Goal: Task Accomplishment & Management: Manage account settings

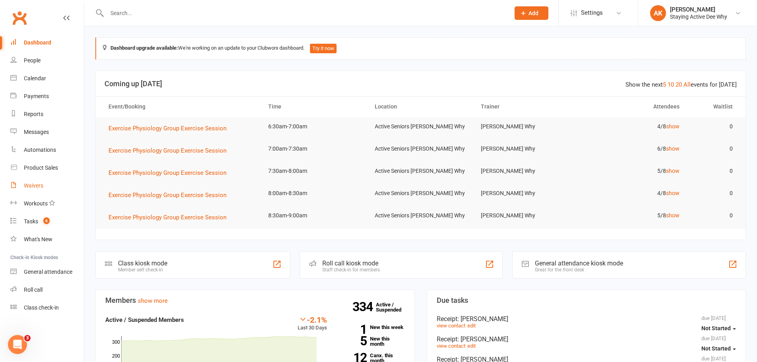
click at [32, 184] on div "Waivers" at bounding box center [33, 185] width 19 height 6
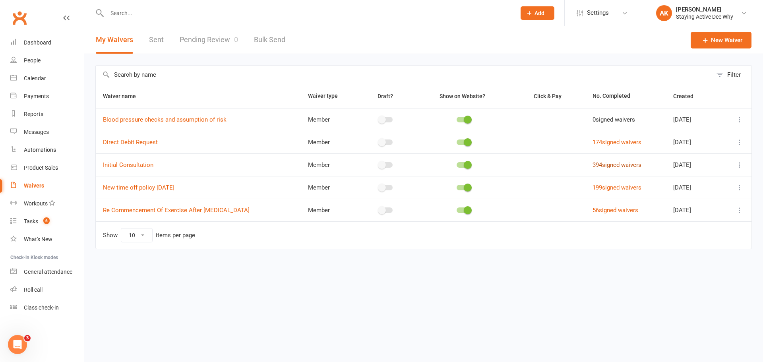
click at [592, 164] on link "394 signed waivers" at bounding box center [616, 164] width 49 height 7
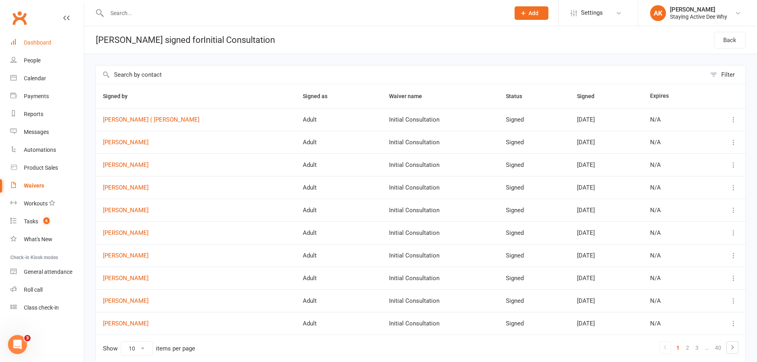
click at [37, 40] on div "Dashboard" at bounding box center [37, 42] width 27 height 6
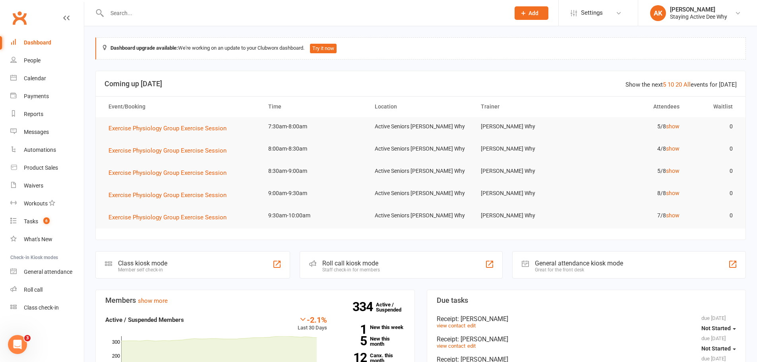
click at [134, 15] on input "text" at bounding box center [305, 13] width 400 height 11
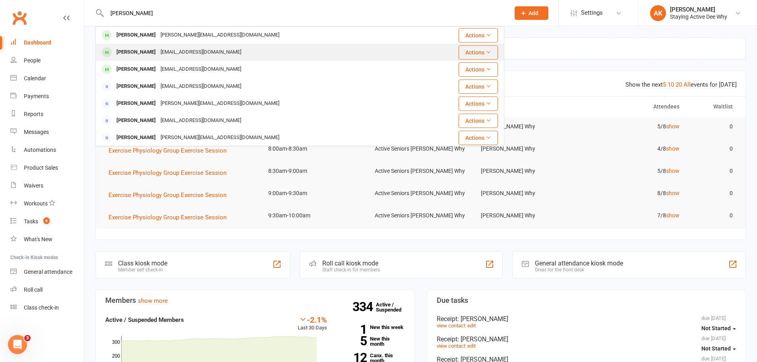
type input "phillips"
click at [143, 54] on div "Graham Phillips" at bounding box center [136, 52] width 44 height 12
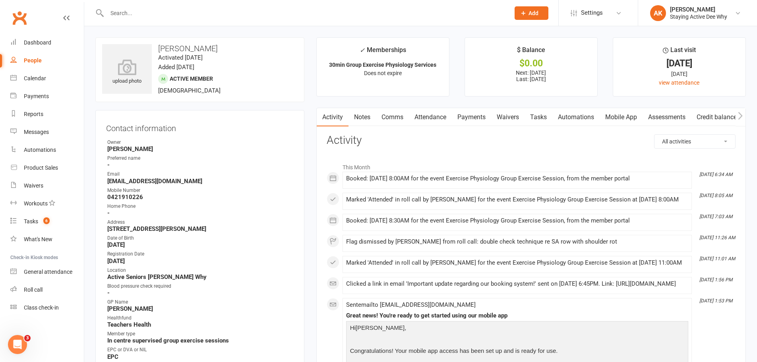
click at [478, 116] on link "Payments" at bounding box center [471, 117] width 39 height 18
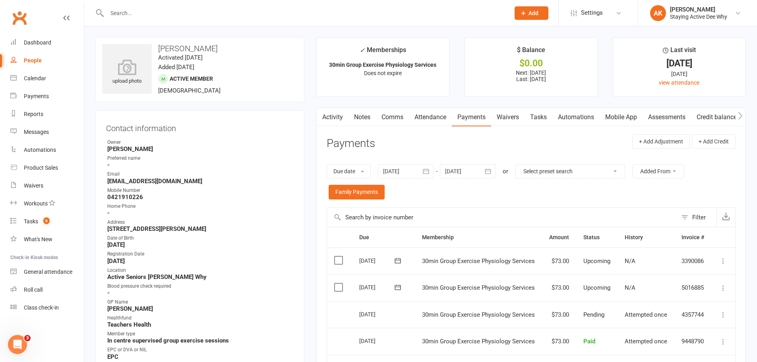
click at [437, 118] on link "Attendance" at bounding box center [430, 117] width 43 height 18
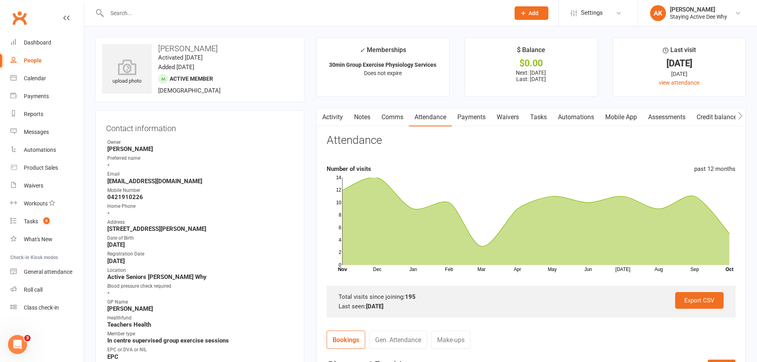
click at [362, 123] on link "Notes" at bounding box center [361, 117] width 27 height 18
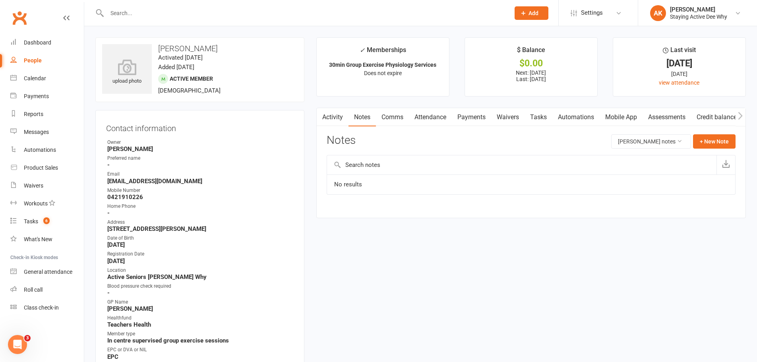
click at [350, 117] on link "Notes" at bounding box center [361, 117] width 27 height 18
click at [337, 115] on link "Activity" at bounding box center [333, 117] width 32 height 18
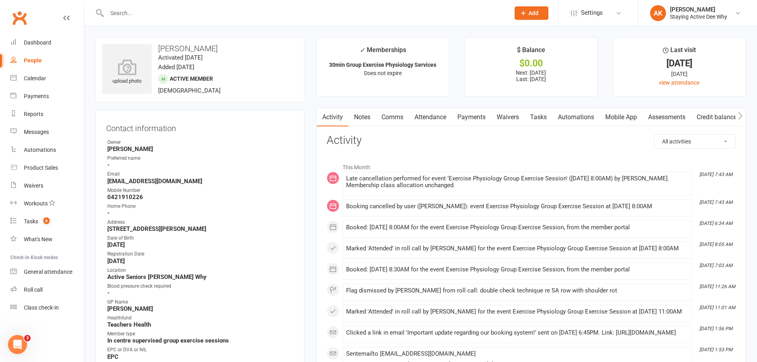
click at [356, 118] on link "Notes" at bounding box center [361, 117] width 27 height 18
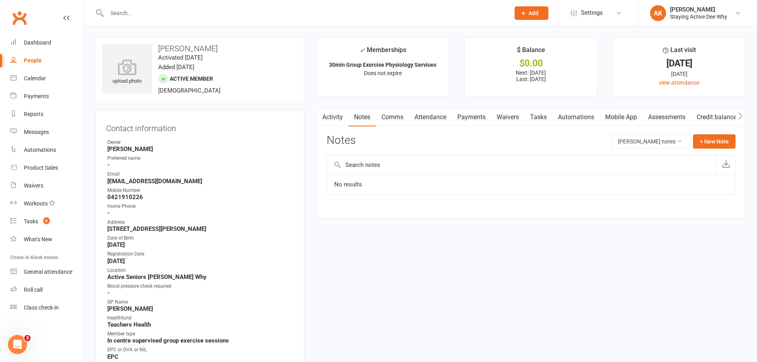
click at [334, 122] on link "Activity" at bounding box center [333, 117] width 32 height 18
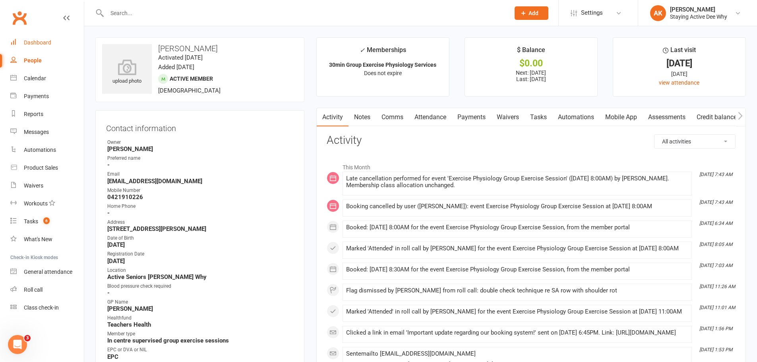
click at [35, 39] on link "Dashboard" at bounding box center [47, 43] width 74 height 18
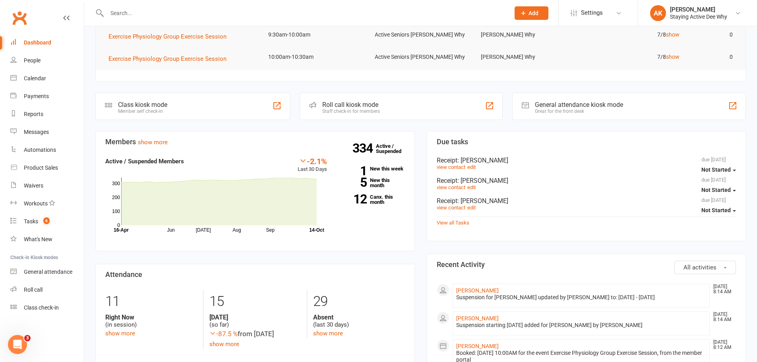
scroll to position [159, 0]
click at [374, 203] on link "12 Canx. this month" at bounding box center [372, 199] width 66 height 10
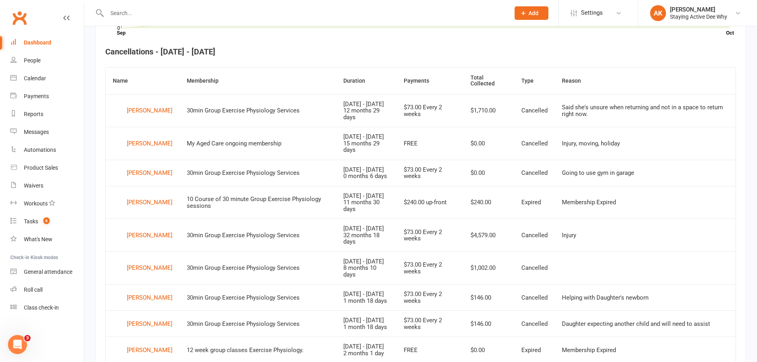
scroll to position [296, 0]
click at [129, 206] on div "Marlene Hahn" at bounding box center [150, 202] width 46 height 12
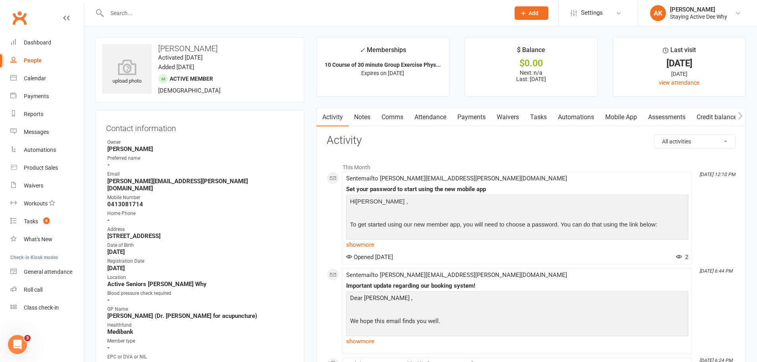
click at [362, 112] on link "Notes" at bounding box center [361, 117] width 27 height 18
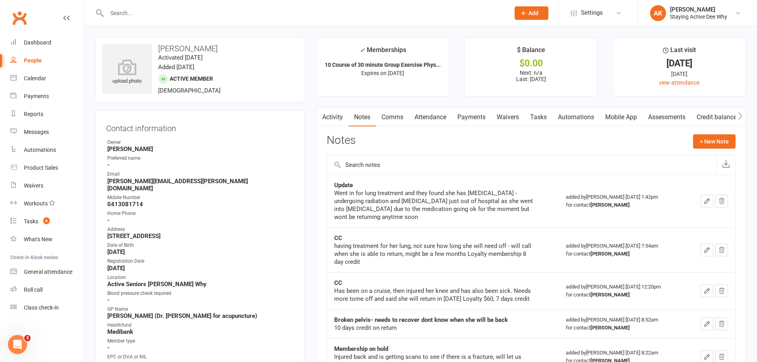
click at [333, 114] on link "Activity" at bounding box center [333, 117] width 32 height 18
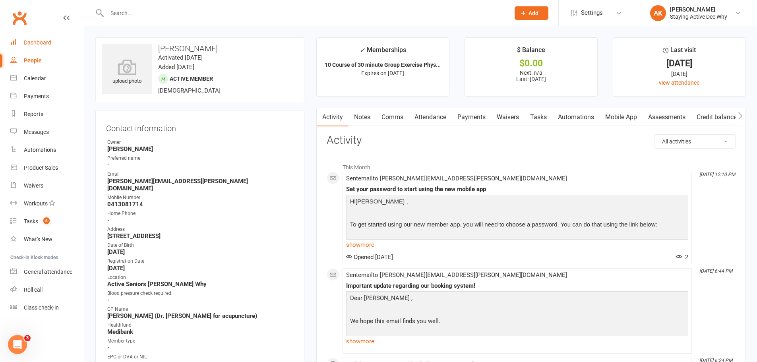
click at [30, 40] on div "Dashboard" at bounding box center [37, 42] width 27 height 6
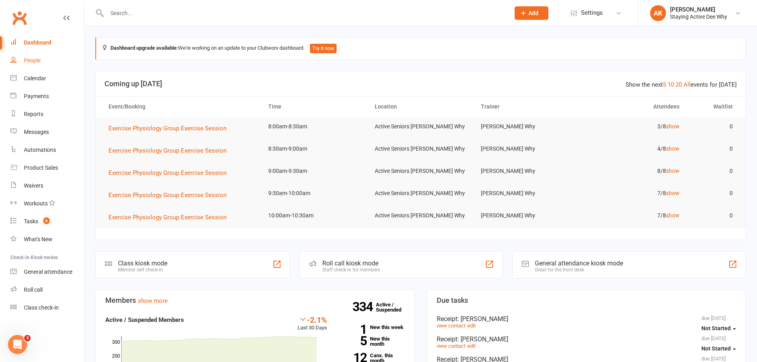
click at [45, 65] on link "People" at bounding box center [47, 61] width 74 height 18
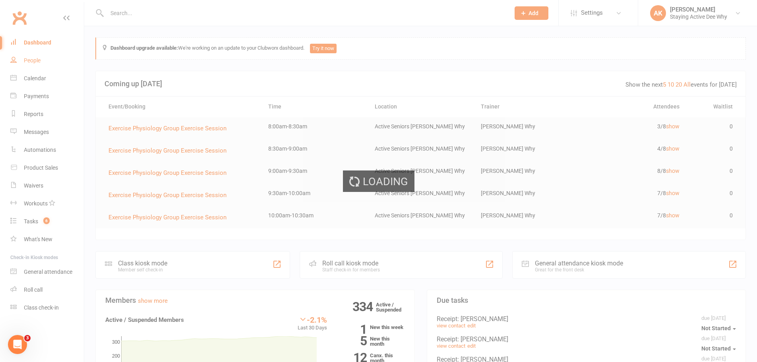
select select "100"
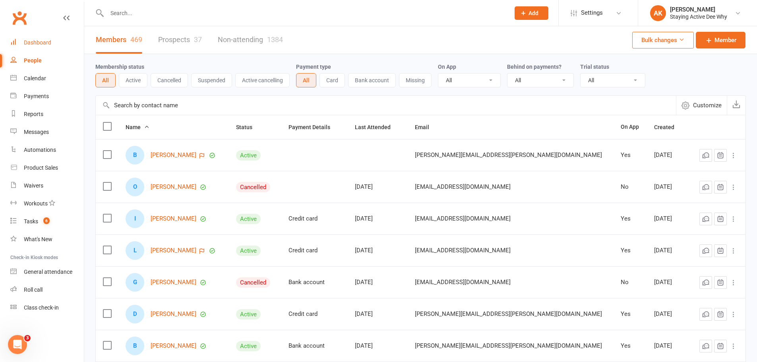
click at [40, 40] on div "Dashboard" at bounding box center [37, 42] width 27 height 6
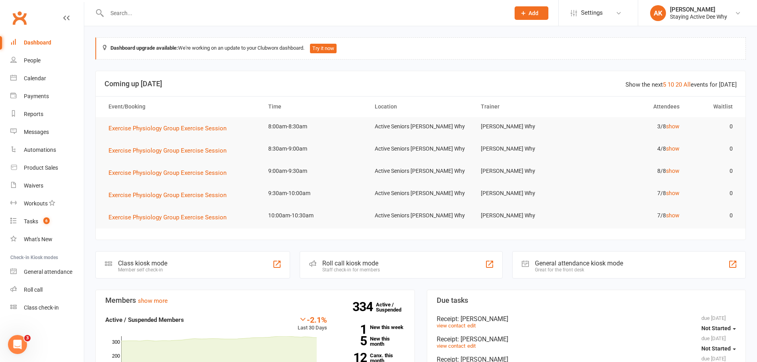
click at [55, 47] on link "Dashboard" at bounding box center [47, 43] width 74 height 18
click at [29, 62] on div "People" at bounding box center [32, 60] width 17 height 6
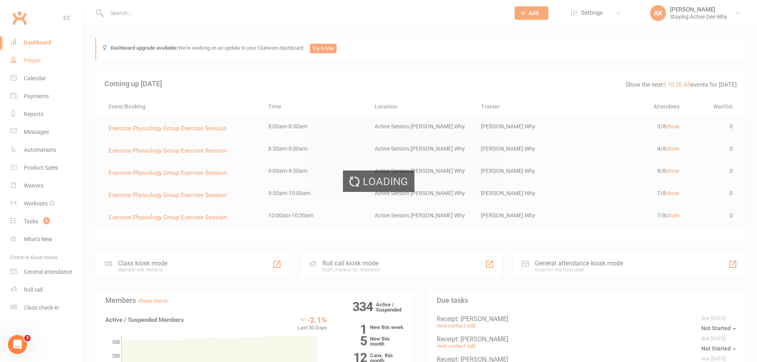
select select "100"
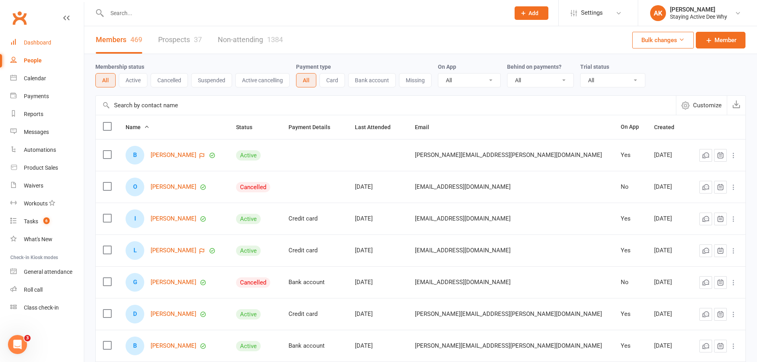
click at [34, 41] on div "Dashboard" at bounding box center [37, 42] width 27 height 6
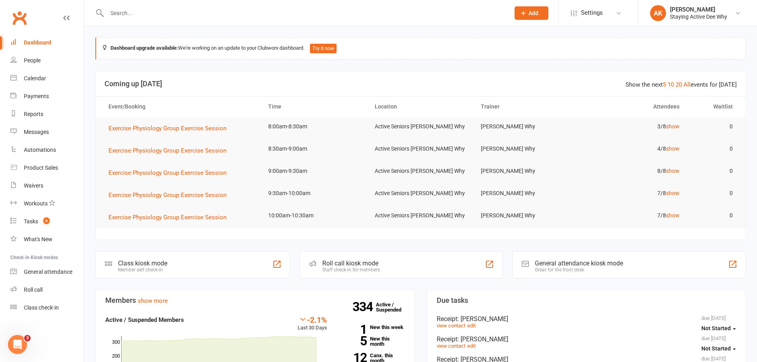
click at [145, 20] on div at bounding box center [299, 13] width 409 height 26
click at [145, 11] on input "text" at bounding box center [305, 13] width 400 height 11
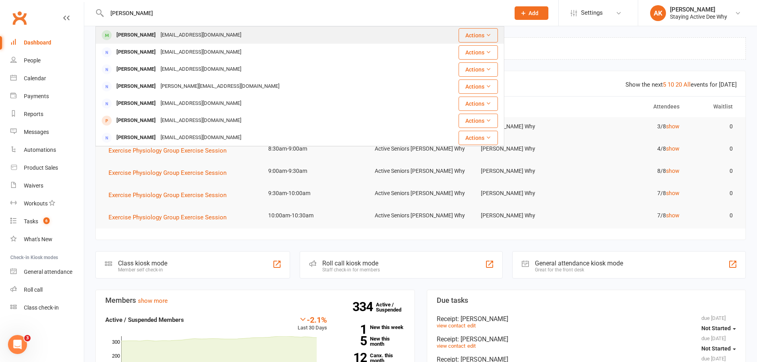
type input "[PERSON_NAME]"
click at [136, 29] on div "Sandy Tesoriero sandytes@bigpond.net.au" at bounding box center [260, 35] width 328 height 16
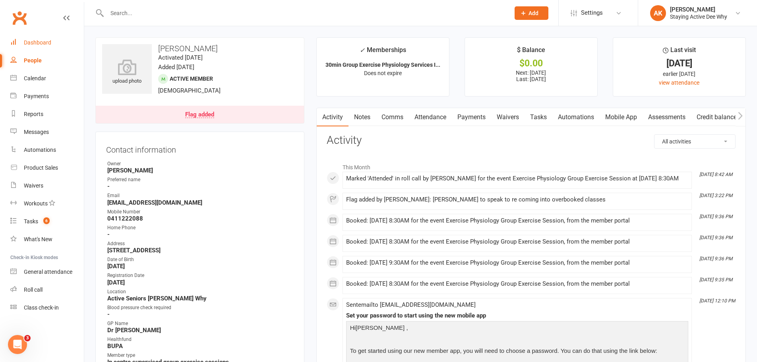
click at [28, 42] on div "Dashboard" at bounding box center [37, 42] width 27 height 6
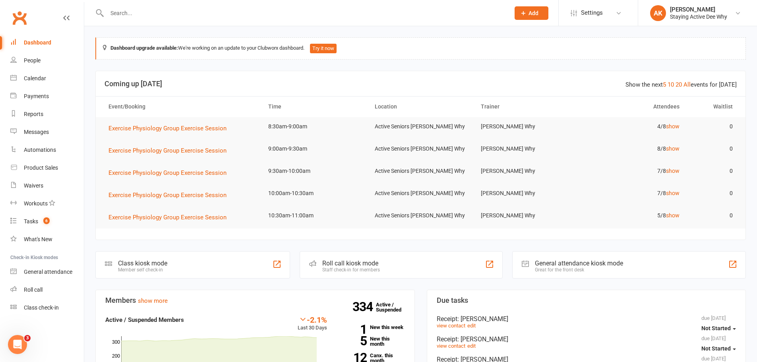
click at [186, 18] on input "text" at bounding box center [305, 13] width 400 height 11
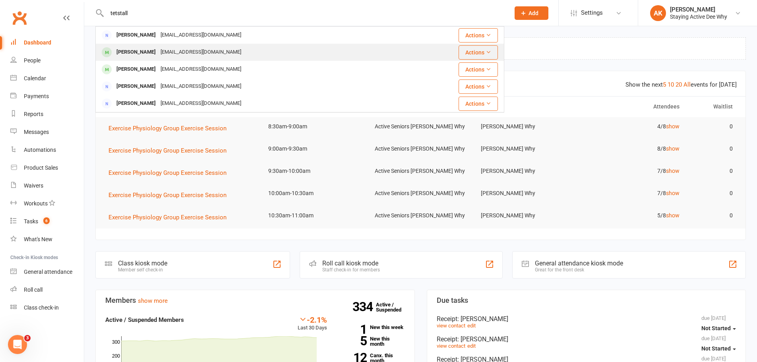
type input "tetstall"
click at [222, 54] on div "Graham Tetstall rgtets@yahoo.com" at bounding box center [252, 52] width 313 height 16
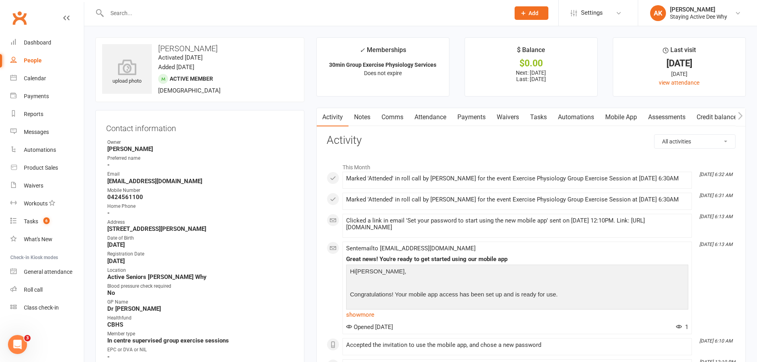
click at [480, 117] on link "Payments" at bounding box center [471, 117] width 39 height 18
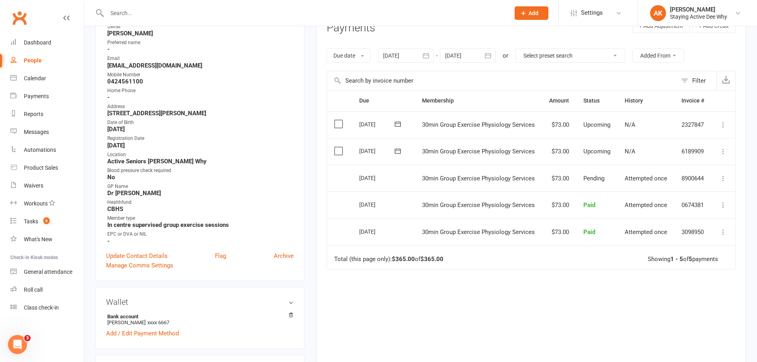
scroll to position [119, 0]
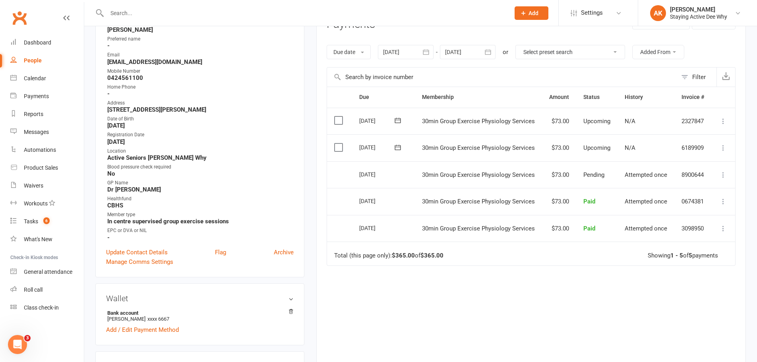
click at [722, 228] on icon at bounding box center [723, 228] width 8 height 8
click at [676, 275] on link "View invoice receipt" at bounding box center [688, 276] width 79 height 16
click at [726, 201] on icon at bounding box center [723, 201] width 8 height 8
click at [679, 247] on link "View invoice receipt" at bounding box center [688, 249] width 79 height 16
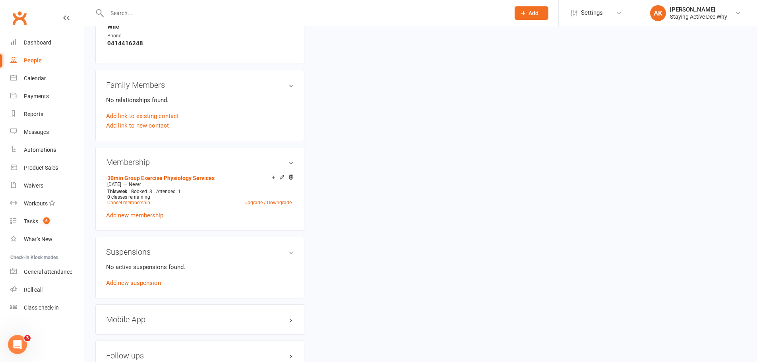
scroll to position [517, 0]
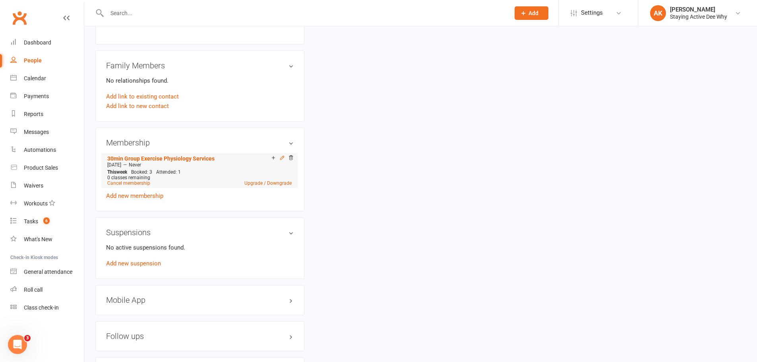
click at [284, 159] on icon at bounding box center [282, 158] width 6 height 6
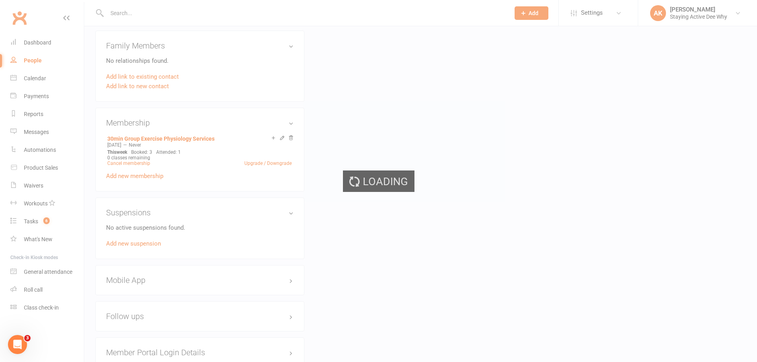
scroll to position [556, 0]
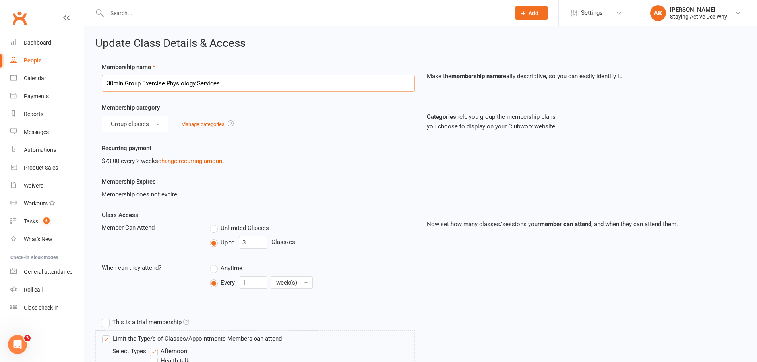
click at [248, 85] on input "30min Group Exercise Physiology Services" at bounding box center [258, 83] width 313 height 17
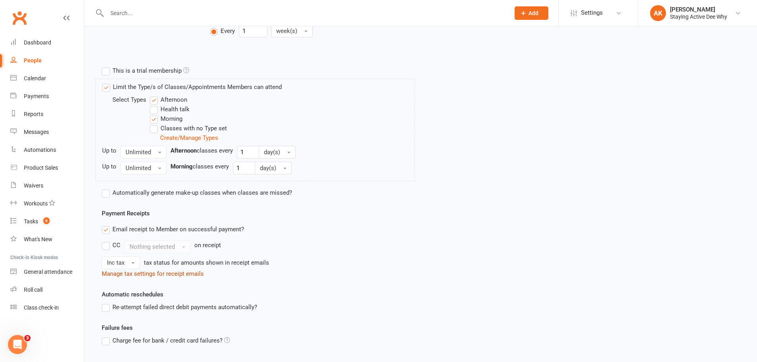
scroll to position [314, 0]
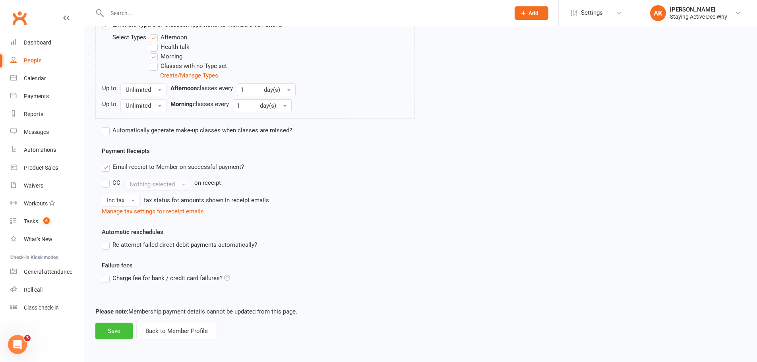
type input "30min Group Exercise Physiology Services Item Code: 502"
click at [113, 330] on button "Save" at bounding box center [113, 331] width 37 height 17
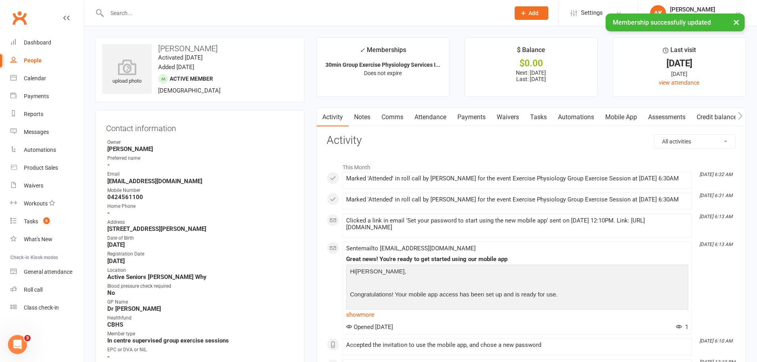
click at [126, 12] on input "text" at bounding box center [305, 13] width 400 height 11
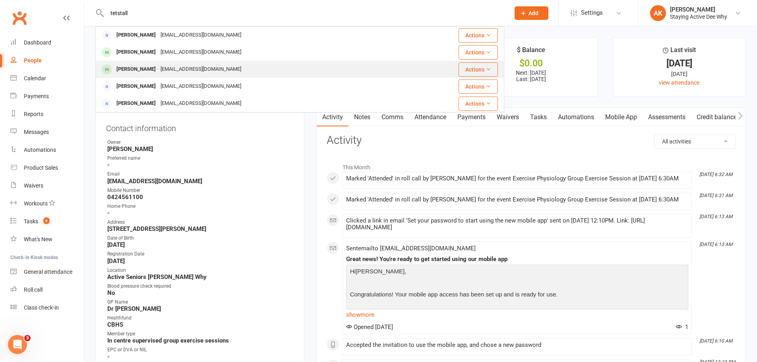
type input "tetstall"
click at [139, 64] on div "Rosalie Tetstall" at bounding box center [136, 70] width 44 height 12
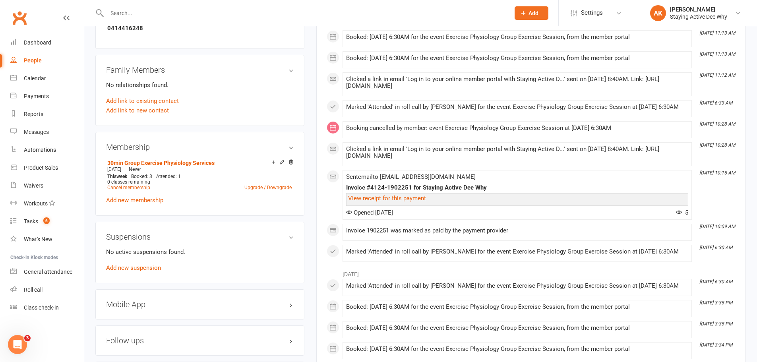
scroll to position [517, 0]
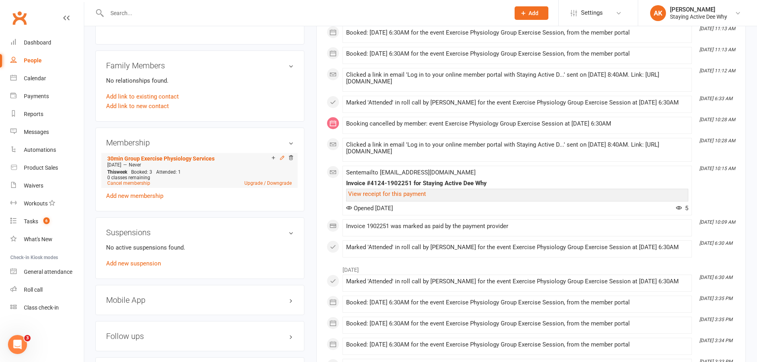
click at [283, 157] on icon at bounding box center [282, 158] width 4 height 4
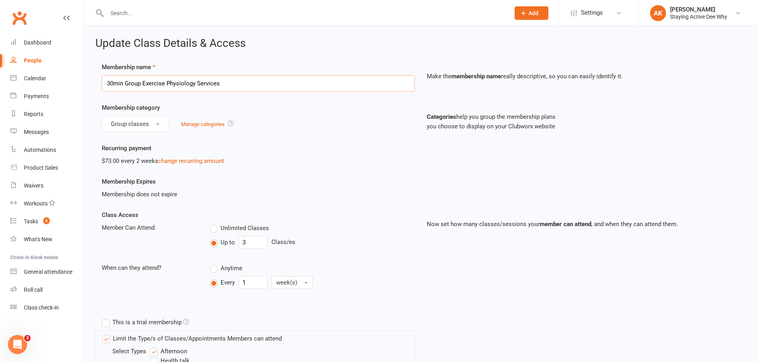
click at [255, 76] on input "30min Group Exercise Physiology Services" at bounding box center [258, 83] width 313 height 17
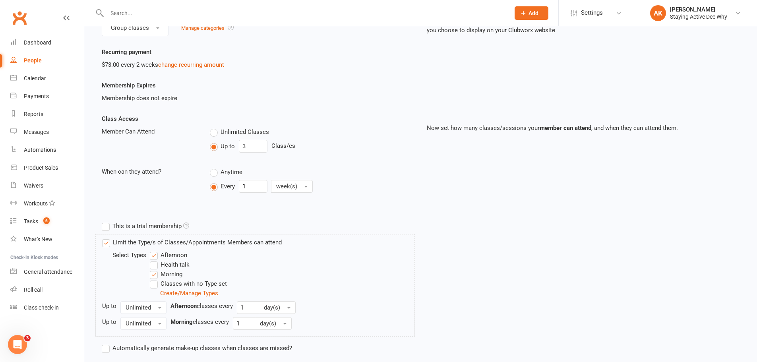
scroll to position [314, 0]
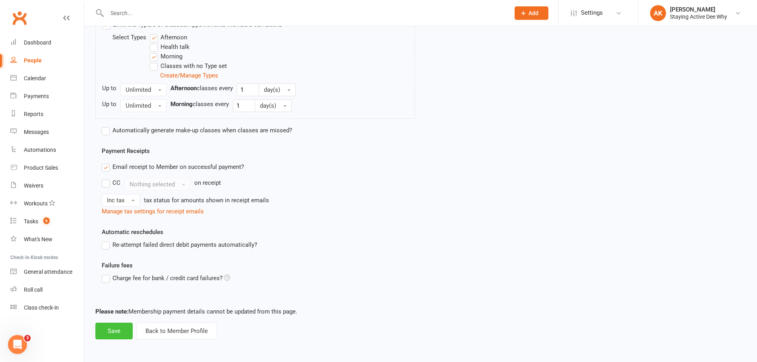
type input "30min Group Exercise Physiology Services Item Code: 502"
click at [124, 333] on button "Save" at bounding box center [113, 331] width 37 height 17
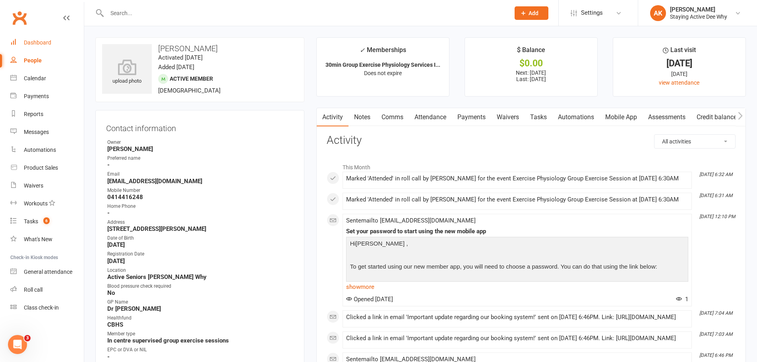
click at [63, 46] on link "Dashboard" at bounding box center [47, 43] width 74 height 18
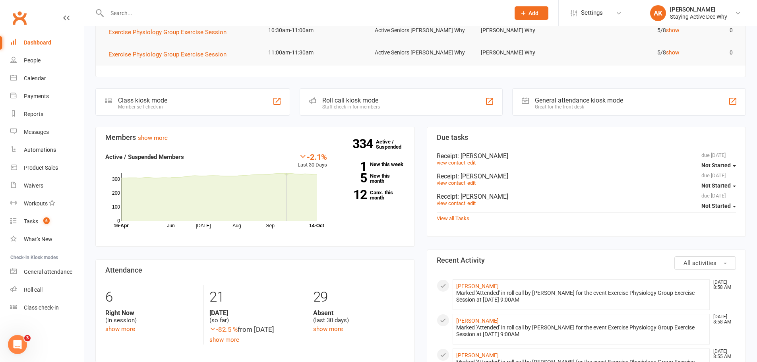
scroll to position [79, 0]
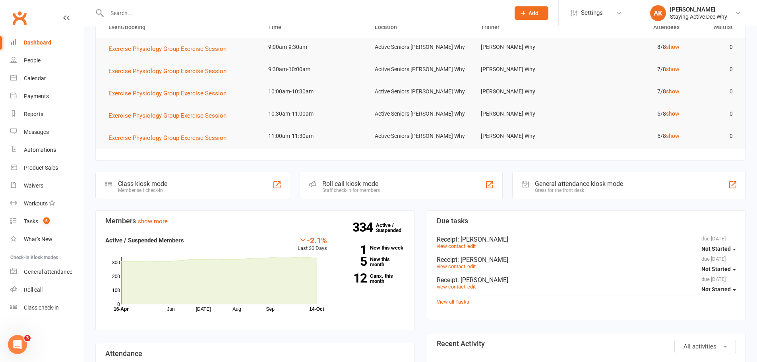
click at [151, 15] on input "text" at bounding box center [305, 13] width 400 height 11
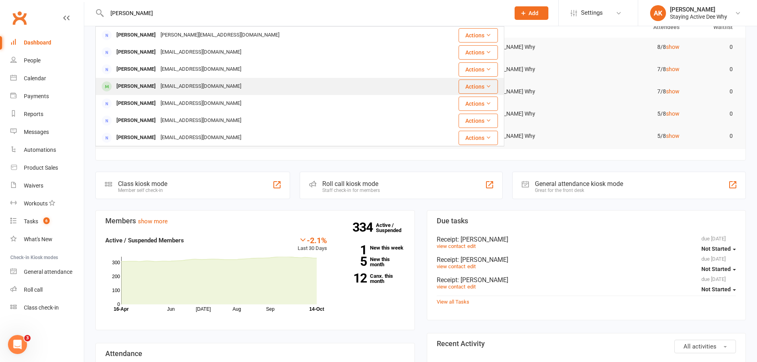
type input "linda m"
click at [143, 83] on div "Linda Monmouth" at bounding box center [136, 87] width 44 height 12
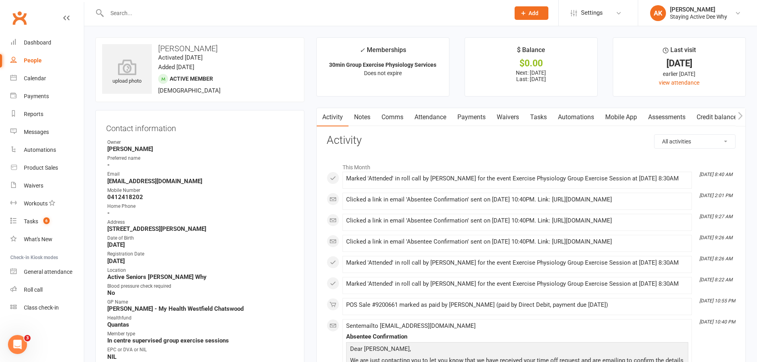
click at [434, 118] on link "Attendance" at bounding box center [430, 117] width 43 height 18
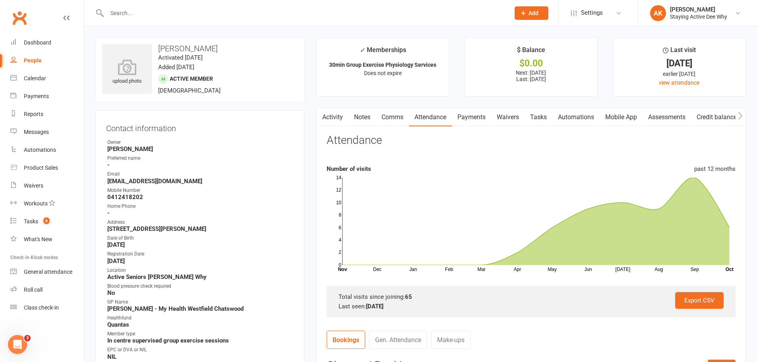
click at [331, 118] on link "Activity" at bounding box center [333, 117] width 32 height 18
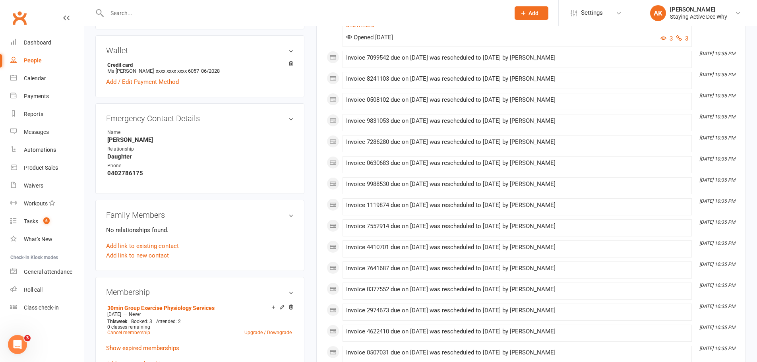
scroll to position [278, 0]
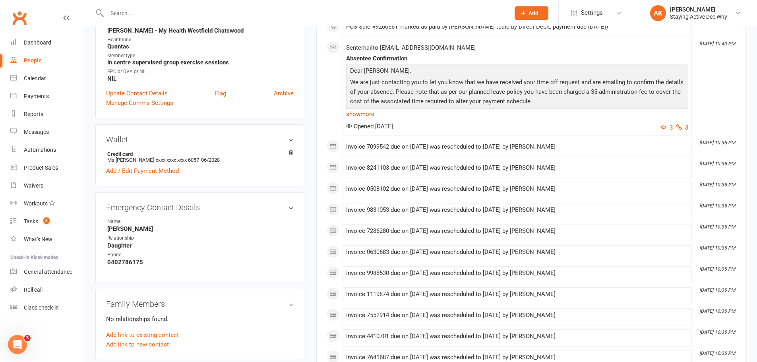
click at [360, 120] on link "show more" at bounding box center [517, 113] width 342 height 11
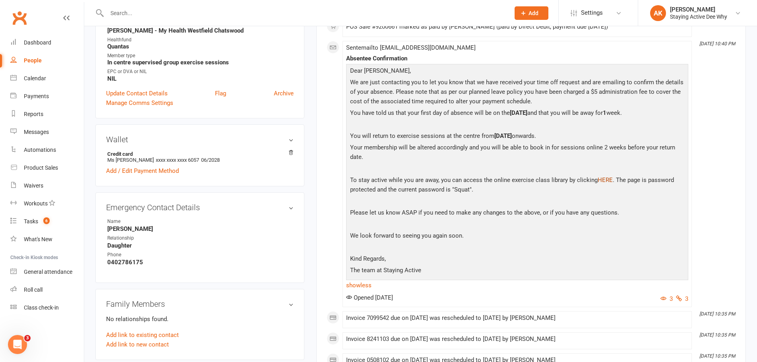
click at [602, 184] on link "HERE" at bounding box center [605, 179] width 15 height 7
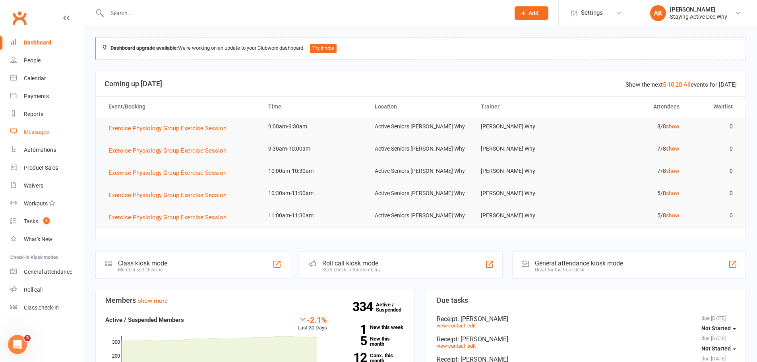
click at [44, 135] on link "Messages" at bounding box center [47, 132] width 74 height 18
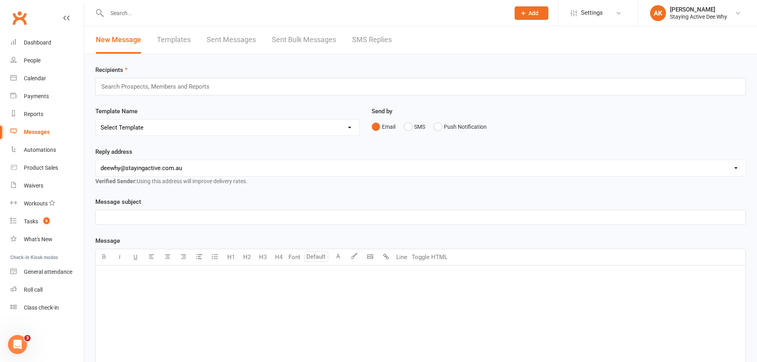
click at [180, 40] on link "Templates" at bounding box center [174, 39] width 34 height 27
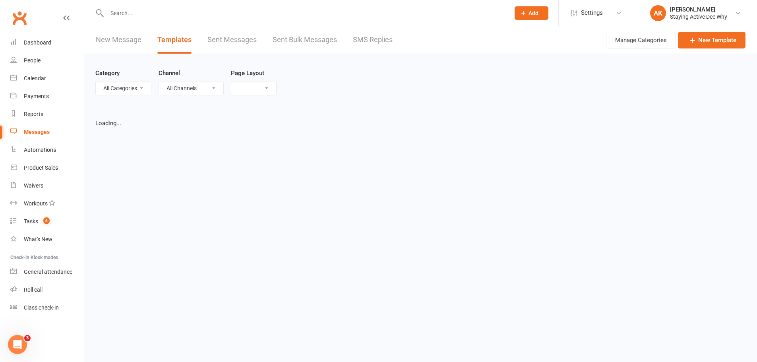
select select "grid"
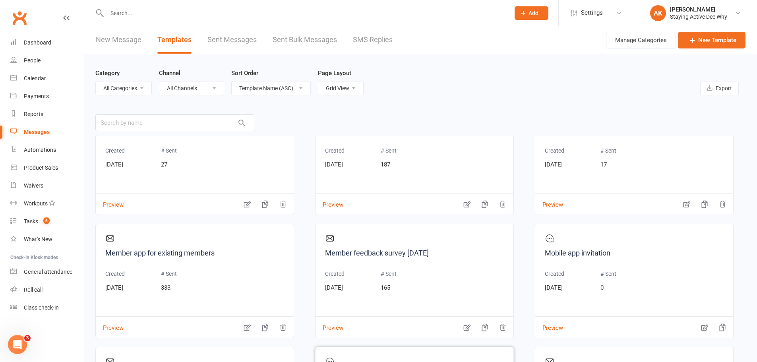
scroll to position [1152, 0]
click at [175, 254] on link "Member app for existing members" at bounding box center [194, 254] width 179 height 12
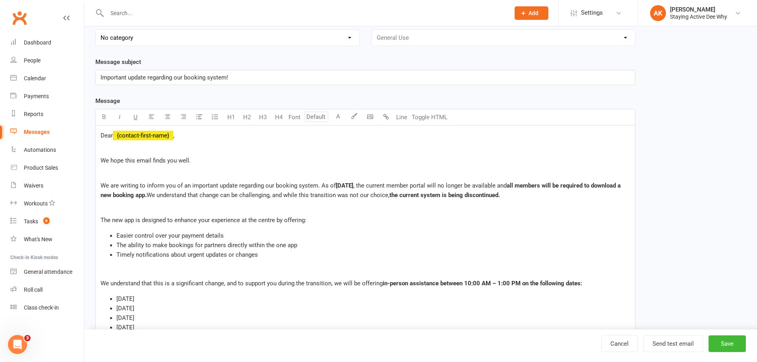
scroll to position [199, 0]
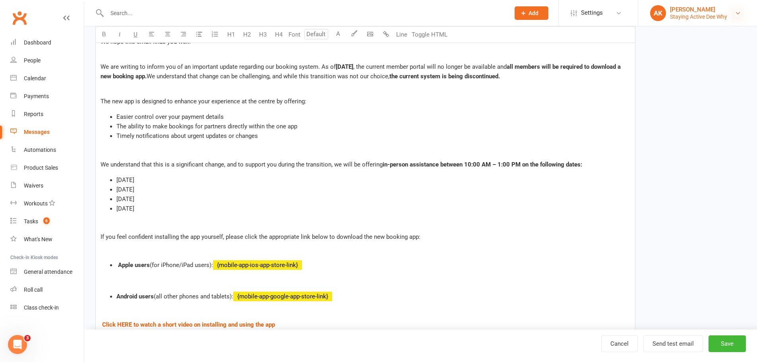
click at [737, 16] on icon at bounding box center [738, 13] width 6 height 6
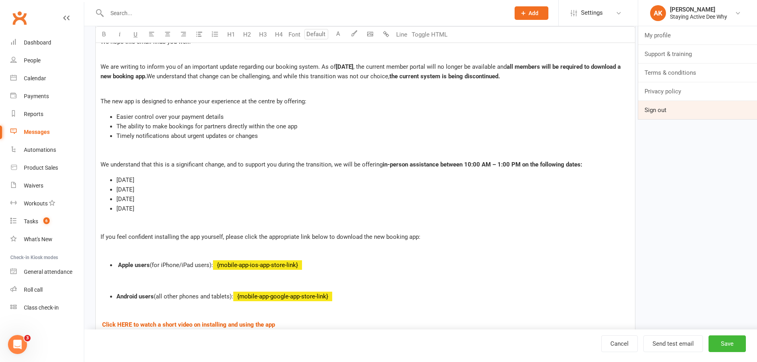
click at [677, 109] on link "Sign out" at bounding box center [697, 110] width 119 height 18
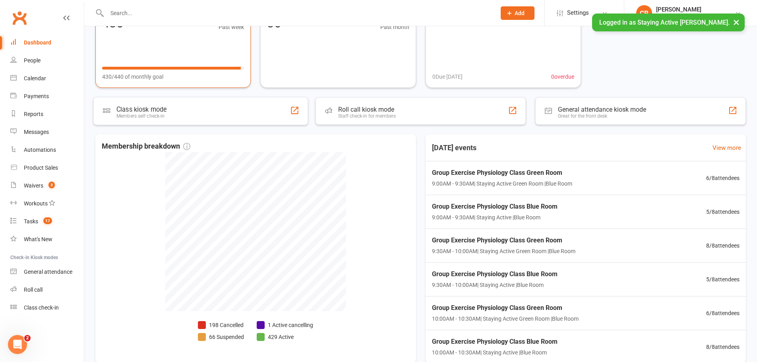
scroll to position [40, 0]
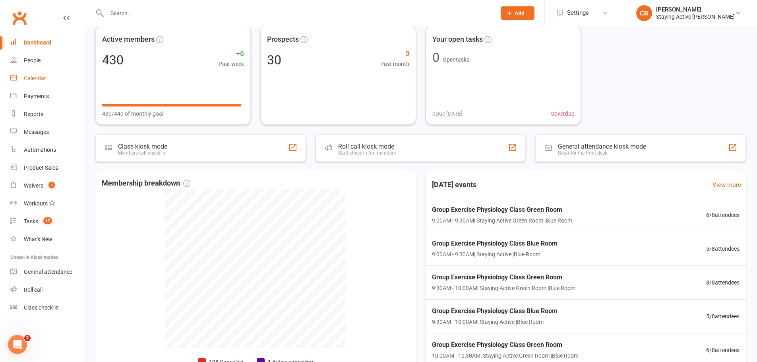
click at [58, 74] on link "Calendar" at bounding box center [47, 79] width 74 height 18
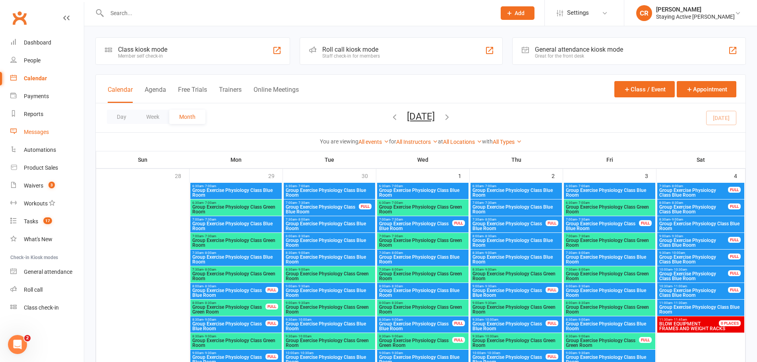
click at [49, 133] on link "Messages" at bounding box center [47, 132] width 74 height 18
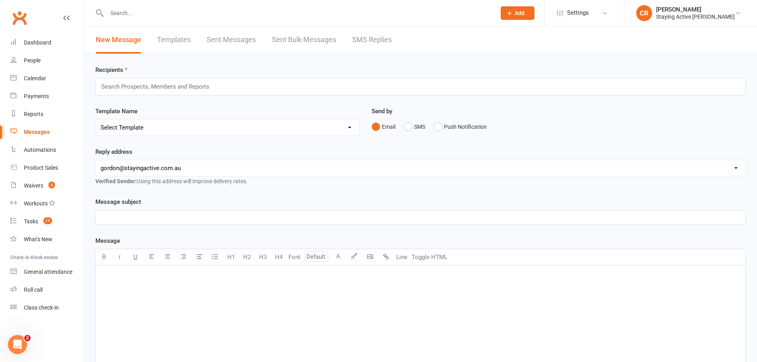
click at [165, 39] on link "Templates" at bounding box center [174, 39] width 34 height 27
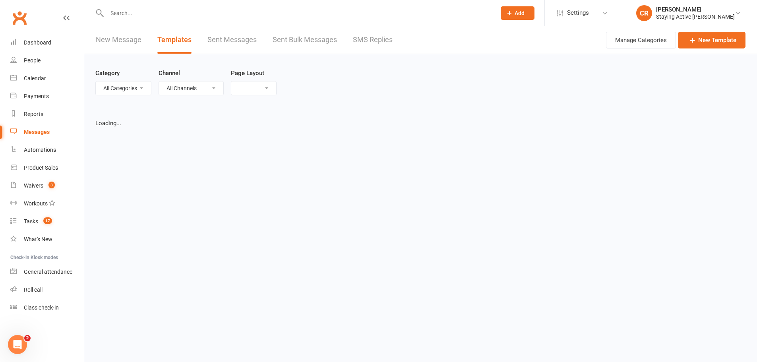
select select "grid"
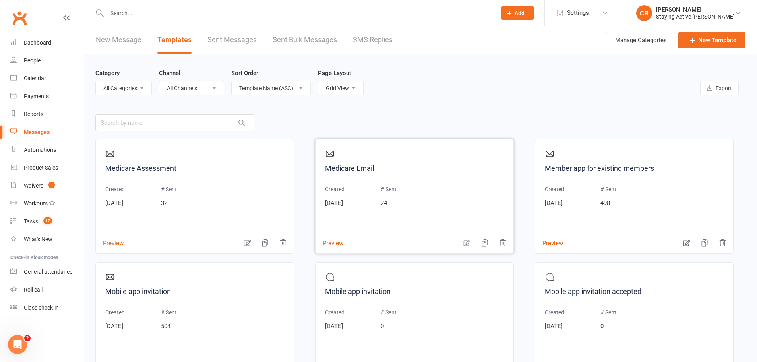
scroll to position [596, 0]
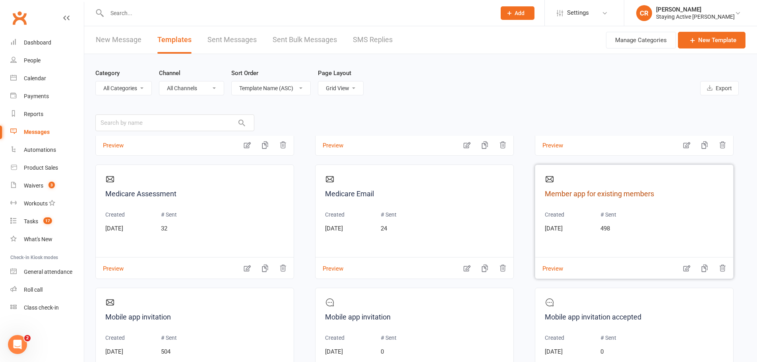
click at [586, 194] on link "Member app for existing members" at bounding box center [634, 194] width 179 height 12
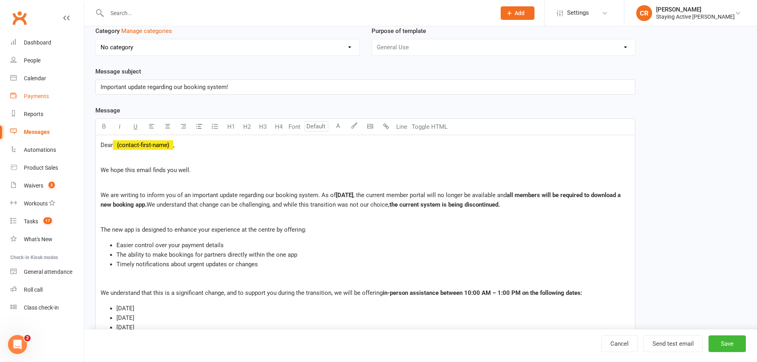
scroll to position [40, 0]
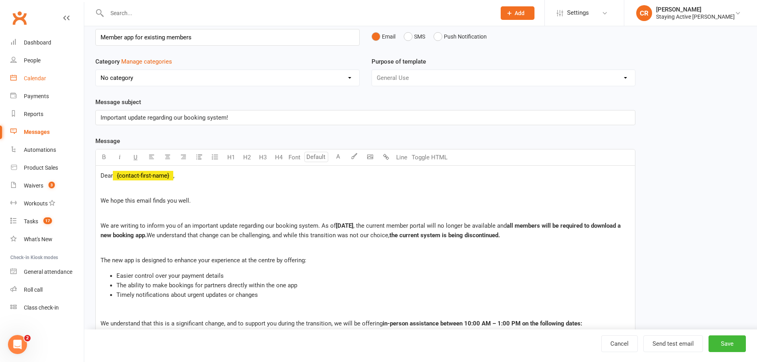
click at [58, 84] on link "Calendar" at bounding box center [47, 79] width 74 height 18
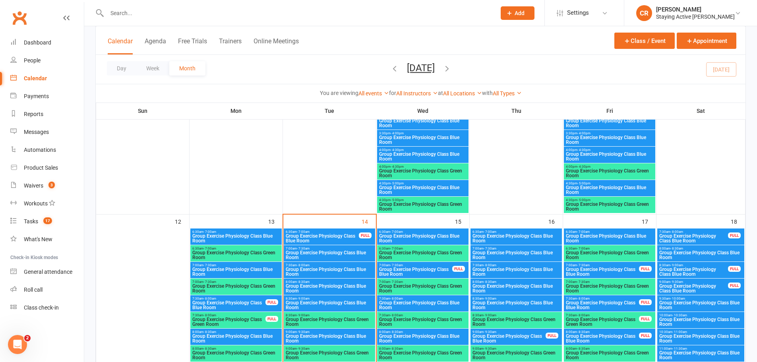
scroll to position [1311, 0]
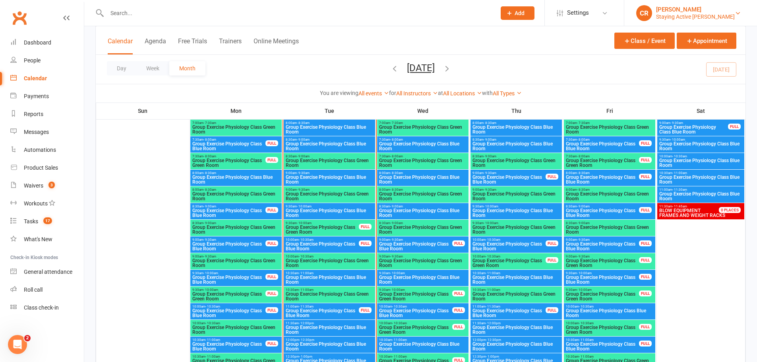
click at [733, 18] on link "CR Carla Riccobon Staying Active Gordon" at bounding box center [690, 13] width 109 height 16
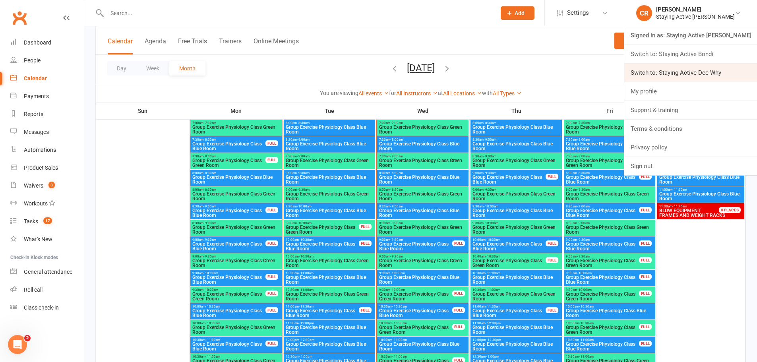
click at [709, 75] on link "Switch to: Staying Active Dee Why" at bounding box center [690, 73] width 133 height 18
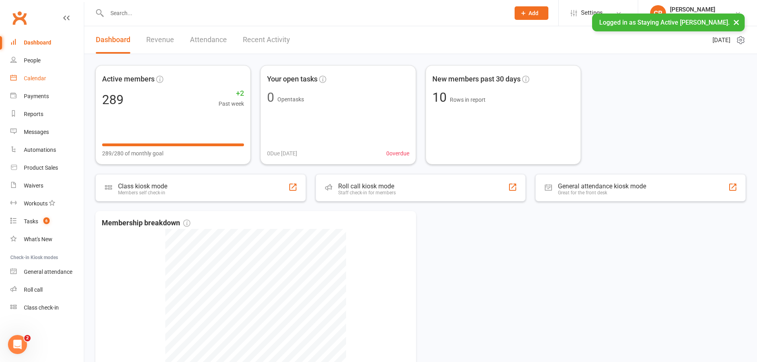
click at [58, 83] on link "Calendar" at bounding box center [47, 79] width 74 height 18
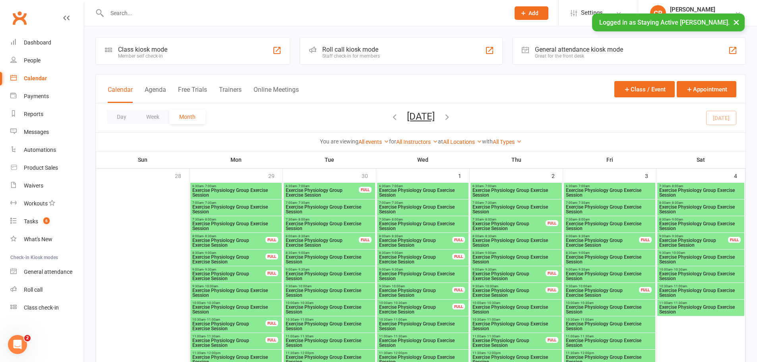
click at [733, 19] on button "×" at bounding box center [736, 22] width 14 height 17
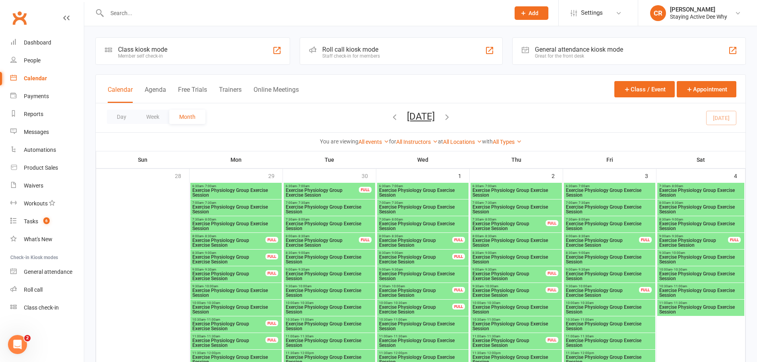
click at [134, 18] on input "text" at bounding box center [305, 13] width 400 height 11
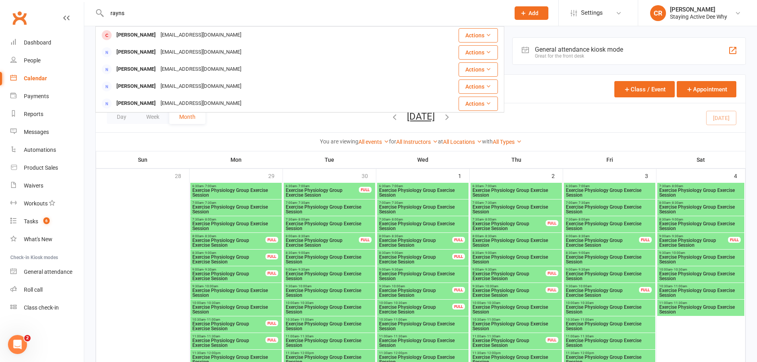
drag, startPoint x: 148, startPoint y: 13, endPoint x: 80, endPoint y: 0, distance: 68.8
click at [80, 0] on react-component "rayns Elton Ray eltonray@bigpond.com Actions Raymond Regent rayregent@hotmail.c…" at bounding box center [252, 13] width 504 height 26
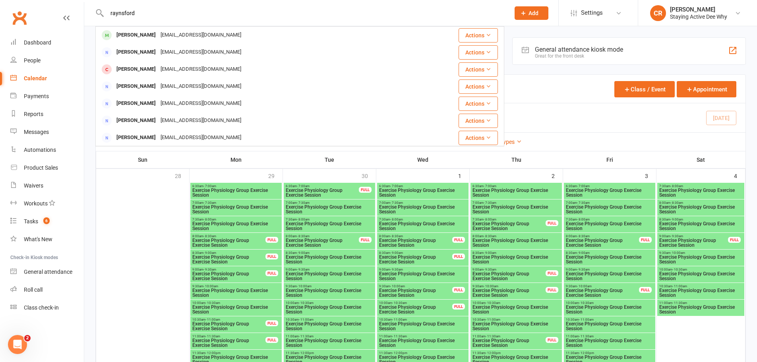
type input "raynsford"
click at [725, 16] on div "Staying Active Dee Why" at bounding box center [698, 16] width 57 height 7
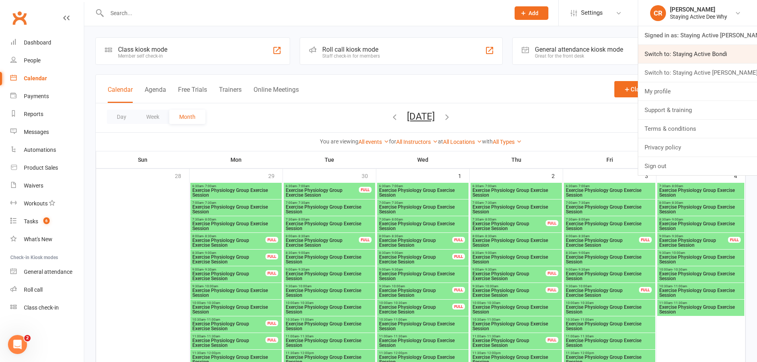
click at [720, 55] on link "Switch to: Staying Active Bondi" at bounding box center [697, 54] width 119 height 18
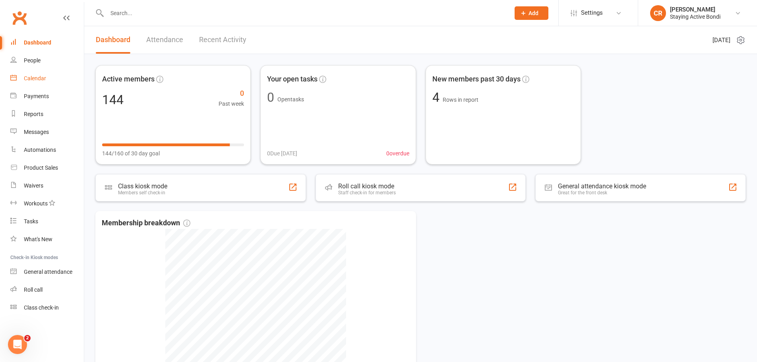
click at [63, 79] on link "Calendar" at bounding box center [47, 79] width 74 height 18
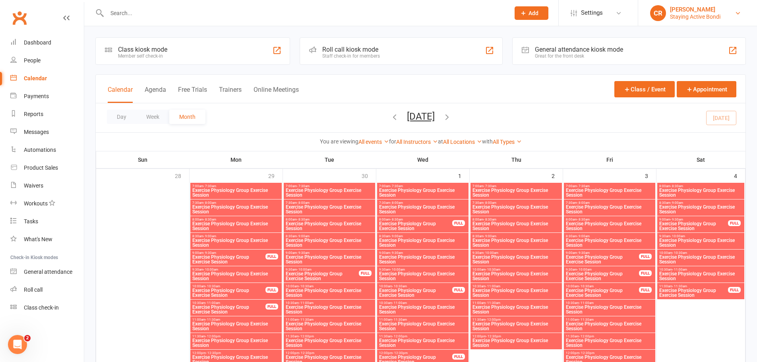
click at [714, 13] on div "Staying Active Bondi" at bounding box center [695, 16] width 50 height 7
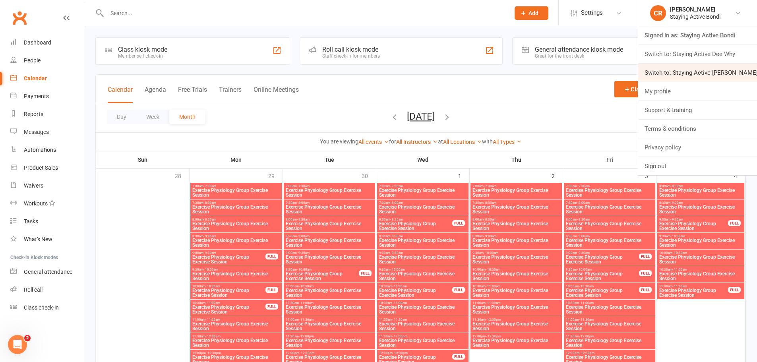
click at [703, 73] on link "Switch to: Staying Active Gordon" at bounding box center [697, 73] width 119 height 18
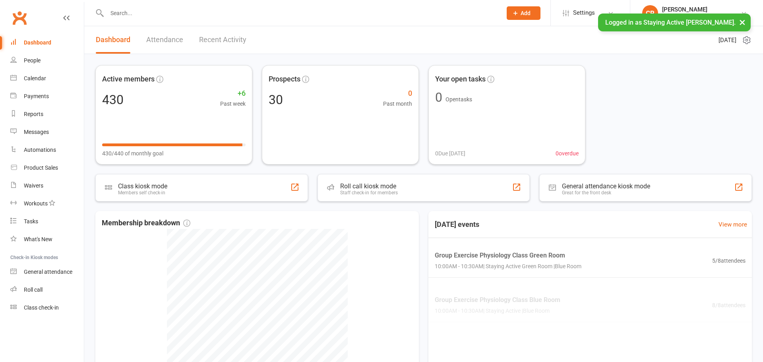
click at [717, 8] on div "[PERSON_NAME]" at bounding box center [701, 9] width 79 height 7
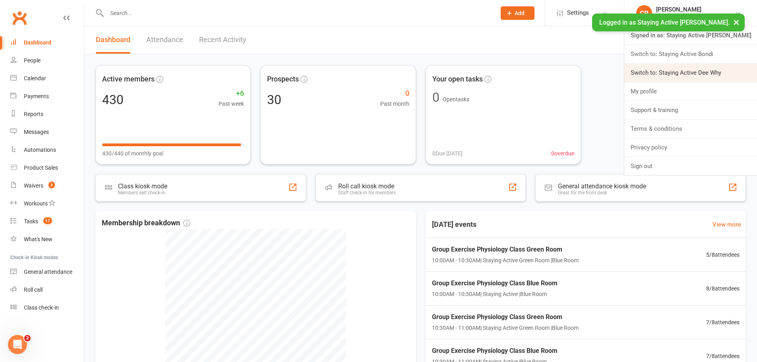
click at [701, 71] on link "Switch to: Staying Active Dee Why" at bounding box center [690, 73] width 133 height 18
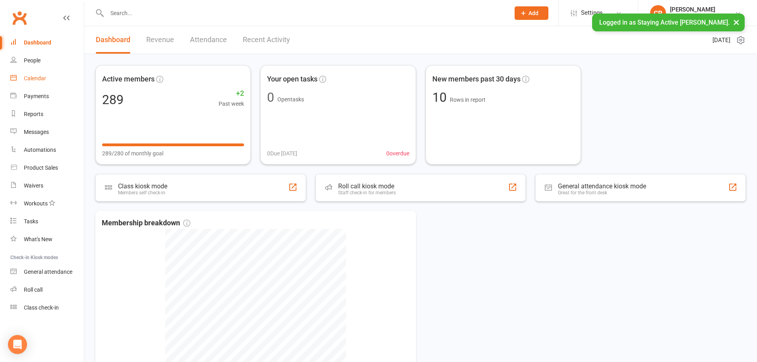
click at [33, 77] on div "Calendar" at bounding box center [35, 78] width 22 height 6
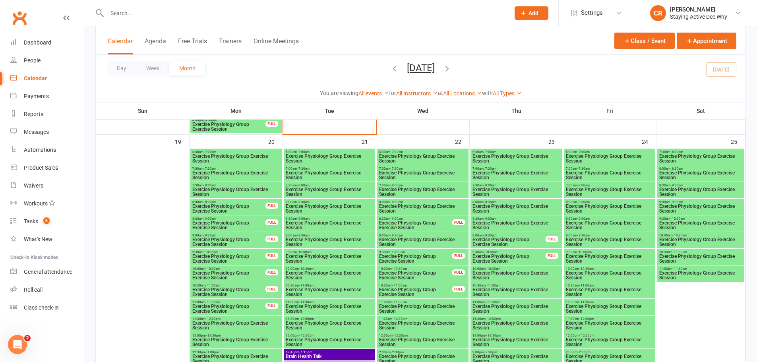
scroll to position [993, 0]
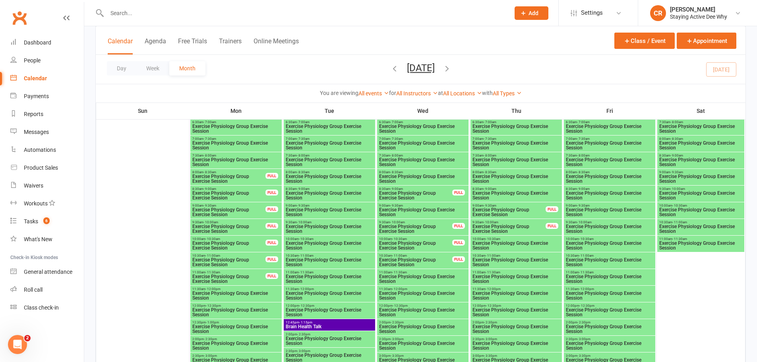
click at [313, 225] on span "Exercise Physiology Group Exercise Session" at bounding box center [329, 229] width 88 height 10
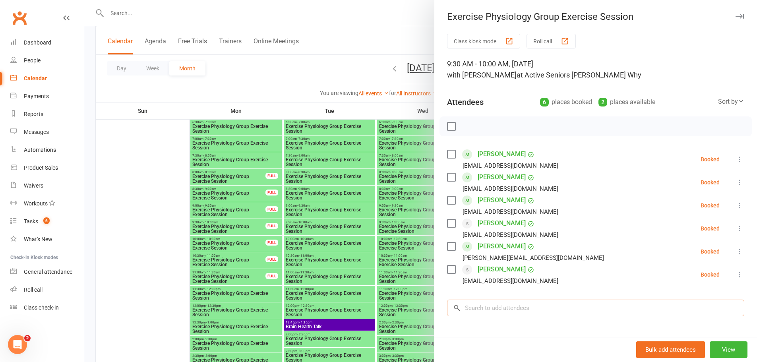
click at [489, 309] on input "search" at bounding box center [595, 308] width 297 height 17
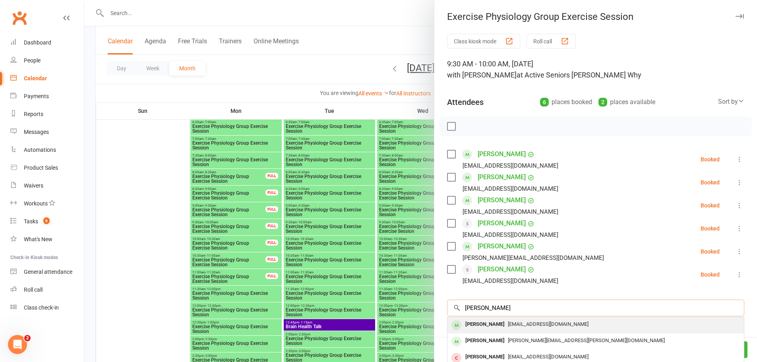
type input "[PERSON_NAME]"
click at [489, 321] on div "[PERSON_NAME]" at bounding box center [485, 325] width 46 height 12
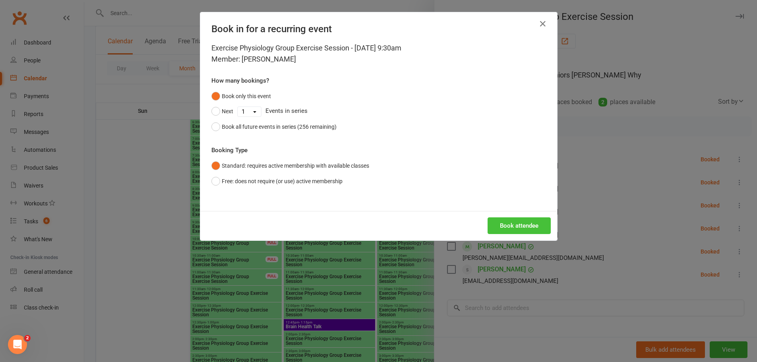
click at [542, 226] on button "Book attendee" at bounding box center [519, 225] width 63 height 17
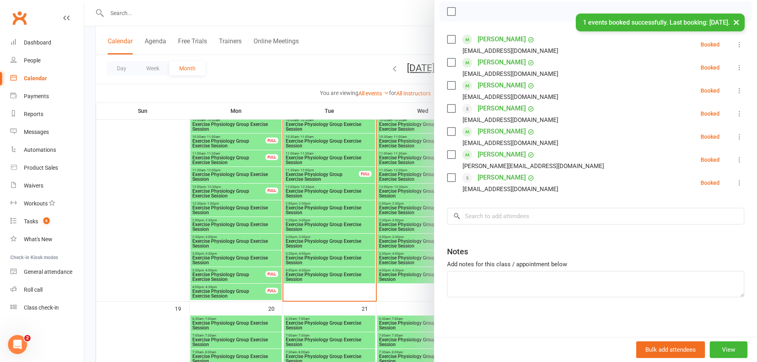
scroll to position [795, 0]
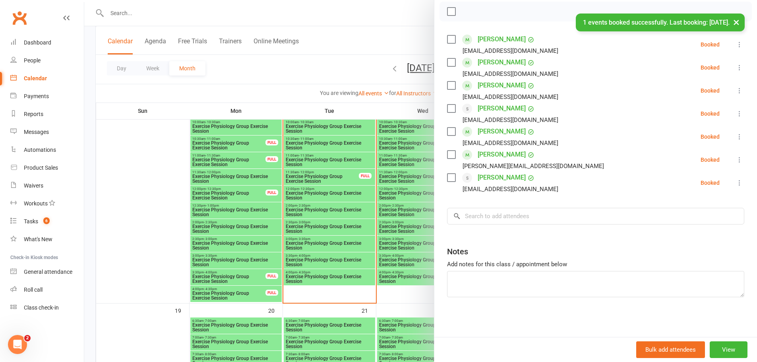
click at [134, 165] on div at bounding box center [420, 181] width 673 height 362
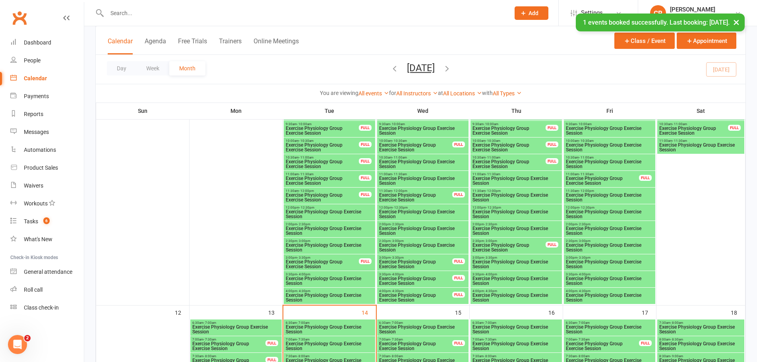
scroll to position [437, 0]
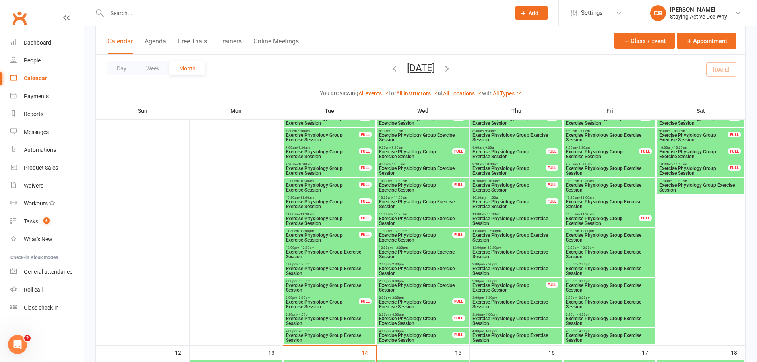
click at [159, 15] on input "text" at bounding box center [305, 13] width 400 height 11
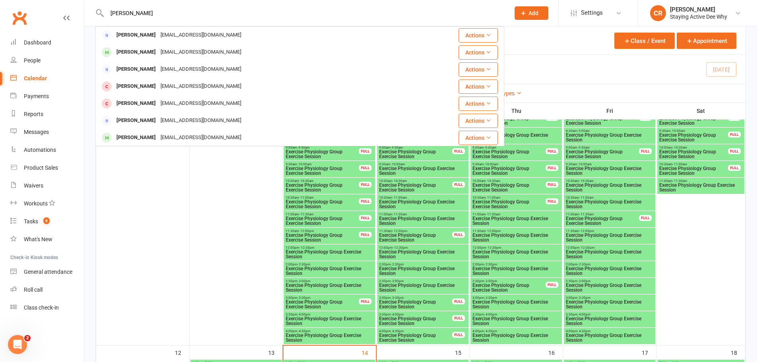
type input "[PERSON_NAME]"
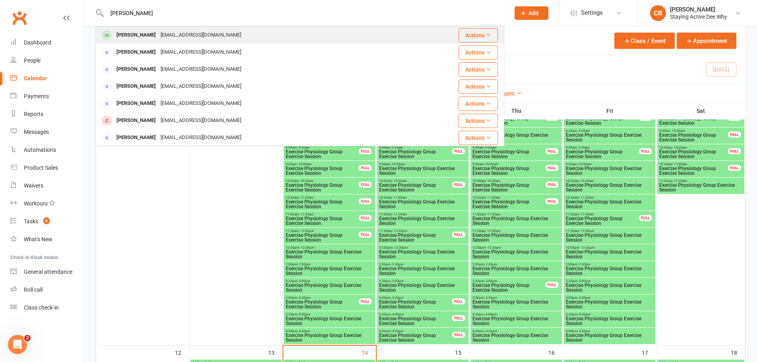
click at [181, 39] on div "[EMAIL_ADDRESS][DOMAIN_NAME]" at bounding box center [200, 35] width 85 height 12
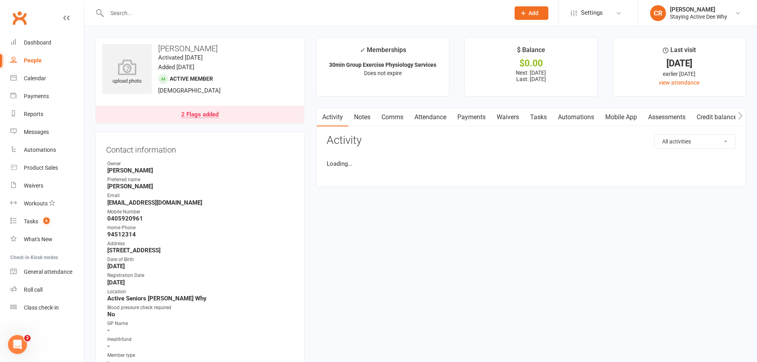
click at [232, 120] on link "2 Flags added" at bounding box center [200, 114] width 208 height 17
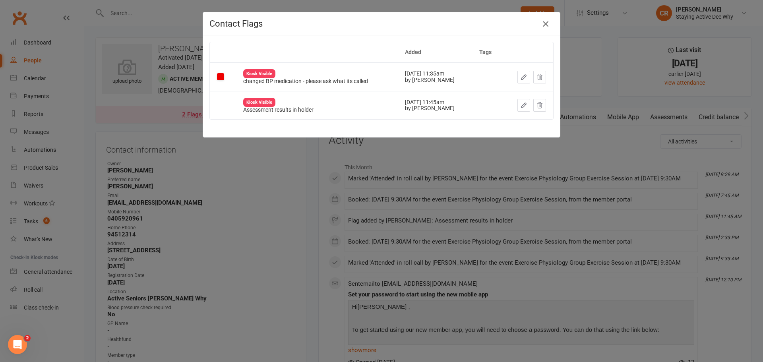
click at [547, 23] on icon "button" at bounding box center [546, 24] width 10 height 10
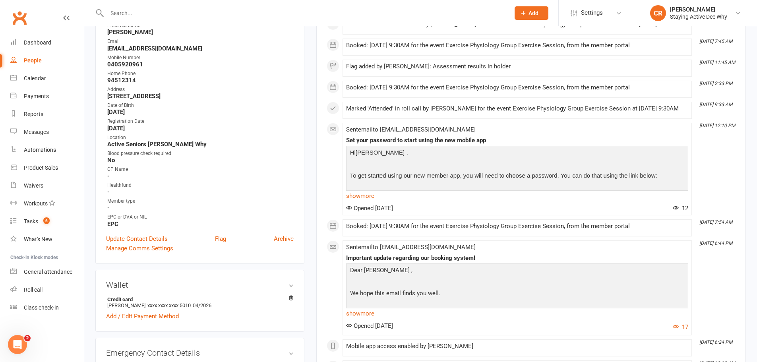
scroll to position [199, 0]
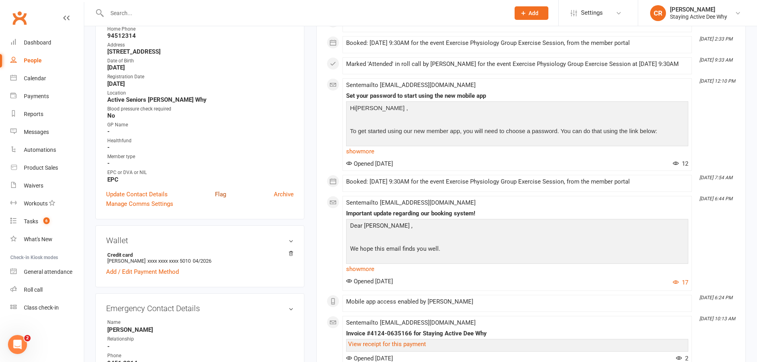
click at [221, 195] on link "Flag" at bounding box center [220, 195] width 11 height 10
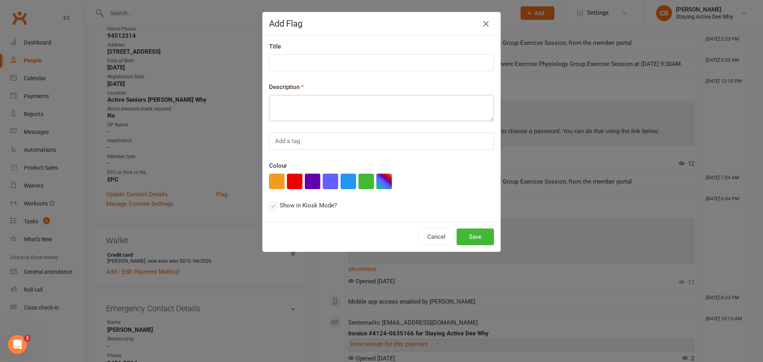
click at [292, 115] on textarea at bounding box center [381, 108] width 225 height 26
type textarea "New medicare number needed"
click at [478, 239] on button "Save" at bounding box center [475, 236] width 37 height 17
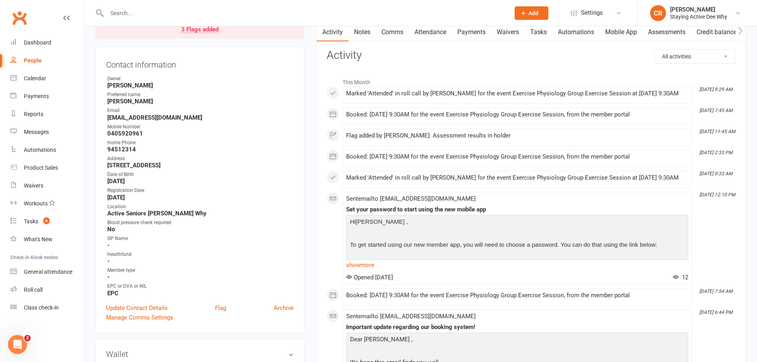
scroll to position [0, 0]
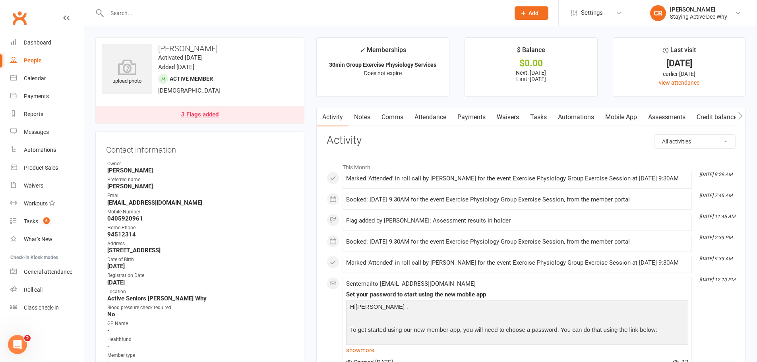
click at [191, 15] on input "text" at bounding box center [305, 13] width 400 height 11
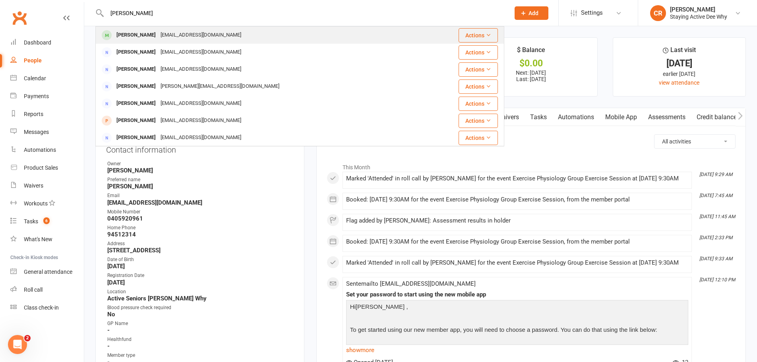
type input "[PERSON_NAME]"
click at [187, 33] on div "[EMAIL_ADDRESS][DOMAIN_NAME]" at bounding box center [200, 35] width 85 height 12
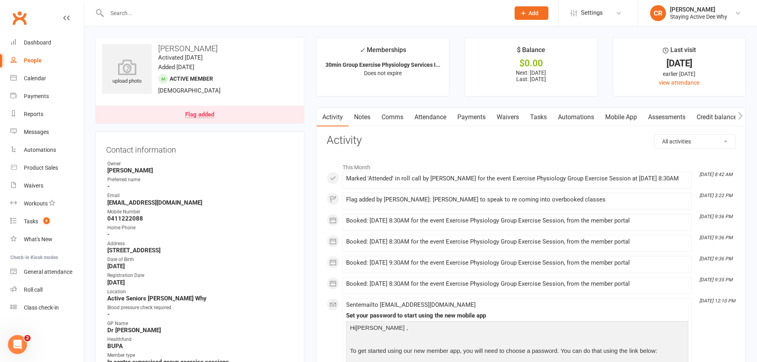
drag, startPoint x: 369, startPoint y: 118, endPoint x: 372, endPoint y: 127, distance: 9.6
click at [369, 118] on link "Notes" at bounding box center [361, 117] width 27 height 18
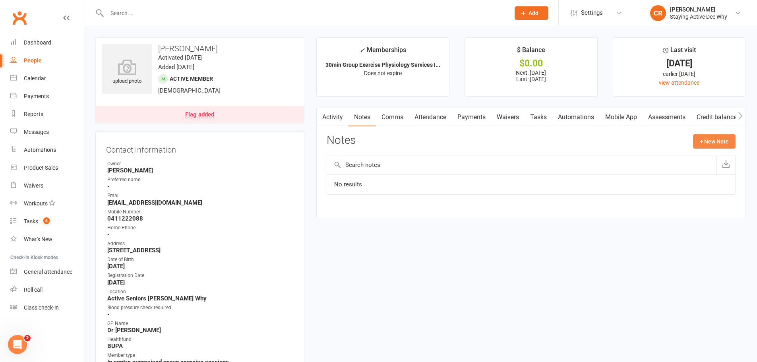
click at [712, 141] on button "+ New Note" at bounding box center [714, 141] width 43 height 14
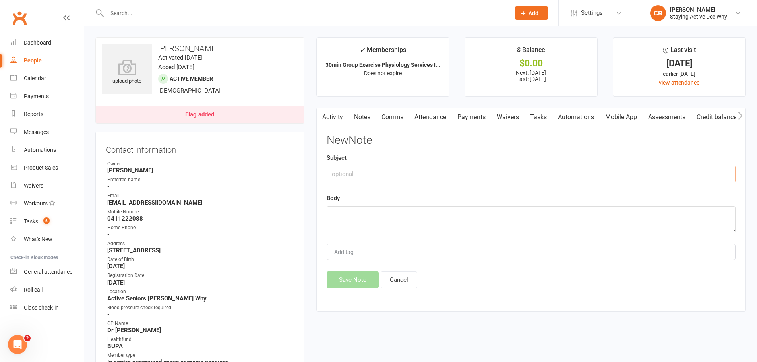
click at [384, 179] on input "text" at bounding box center [531, 174] width 409 height 17
type input "Coming into Full Classes"
click at [365, 213] on textarea at bounding box center [531, 219] width 409 height 26
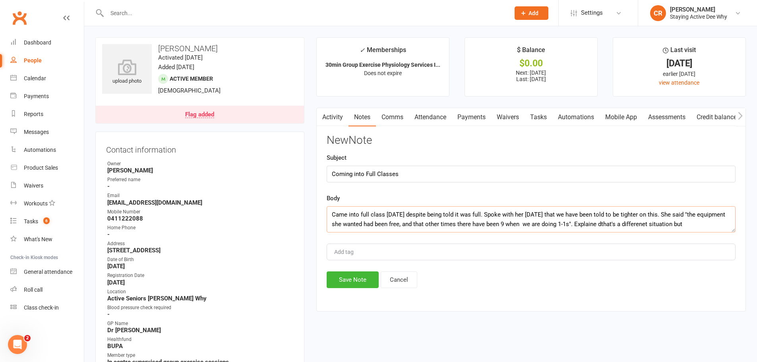
click at [631, 223] on textarea "Came into full class [DATE] despite being told it was full. Spoke with her [DAT…" at bounding box center [531, 219] width 409 height 26
click at [716, 225] on textarea "Came into full class [DATE] despite being told it was full. Spoke with her [DAT…" at bounding box center [531, 219] width 409 height 26
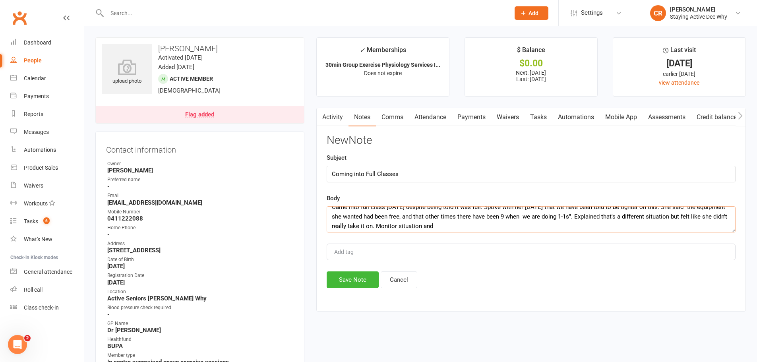
scroll to position [10, 0]
type textarea "Came into full class [DATE] despite being told it was full. Spoke with her [DAT…"
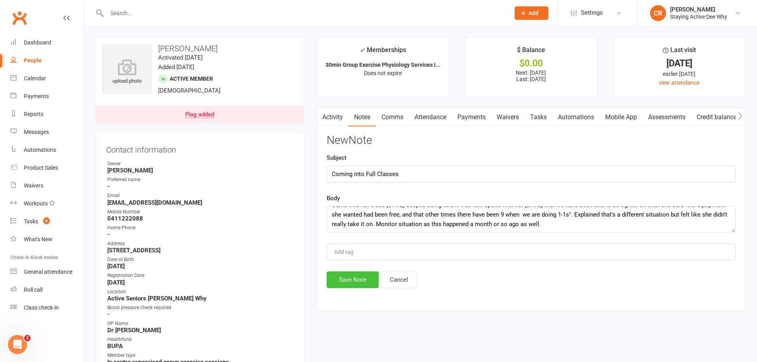
click at [359, 277] on button "Save Note" at bounding box center [353, 279] width 52 height 17
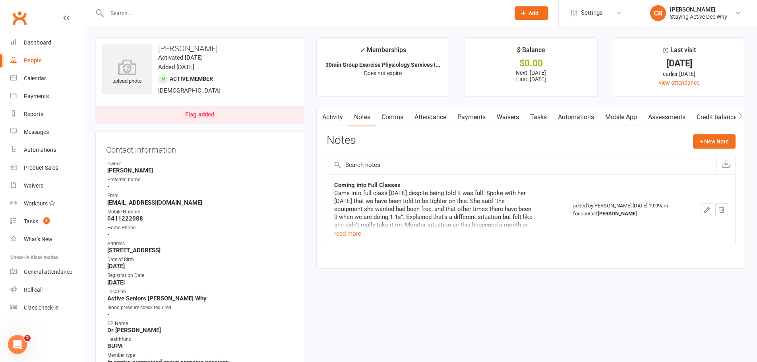
click at [709, 212] on icon "button" at bounding box center [706, 209] width 7 height 7
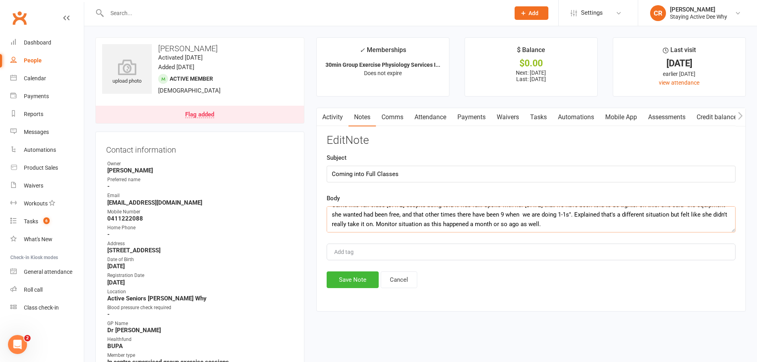
click at [590, 224] on textarea "Came into full class [DATE] despite being told it was full. Spoke with her [DAT…" at bounding box center [531, 219] width 409 height 26
type textarea "Came into full class [DATE] despite being told it was full. Spoke with her [DAT…"
click at [336, 278] on button "Save Note" at bounding box center [353, 279] width 52 height 17
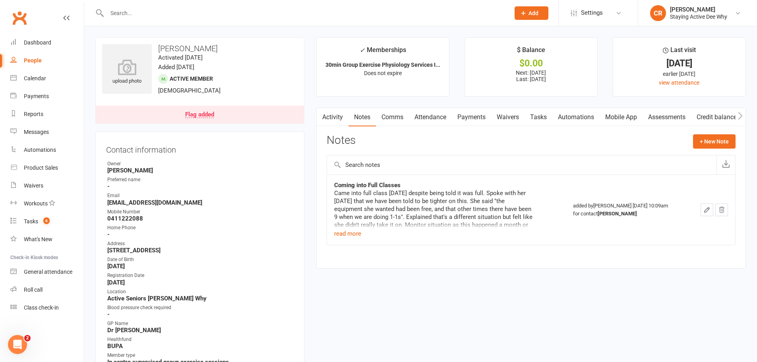
click at [306, 5] on div at bounding box center [299, 13] width 409 height 26
click at [298, 16] on input "text" at bounding box center [305, 13] width 400 height 11
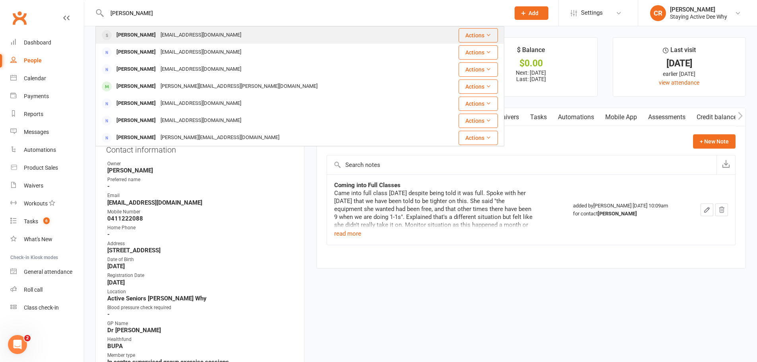
type input "[PERSON_NAME]"
click at [194, 38] on div "[EMAIL_ADDRESS][DOMAIN_NAME]" at bounding box center [200, 35] width 85 height 12
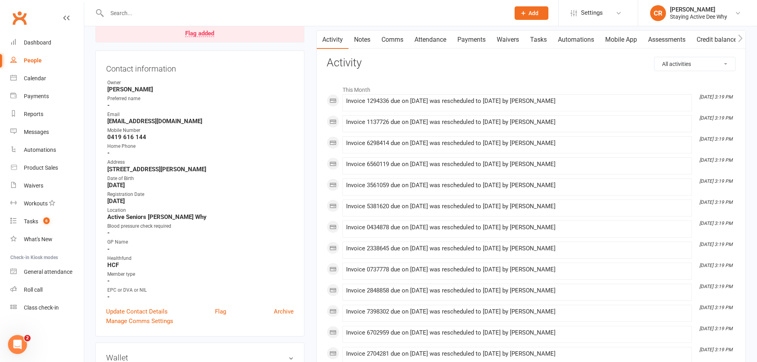
scroll to position [79, 0]
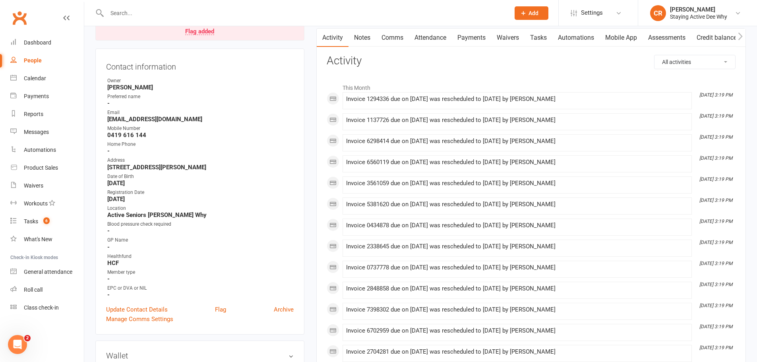
click at [161, 12] on input "text" at bounding box center [305, 13] width 400 height 11
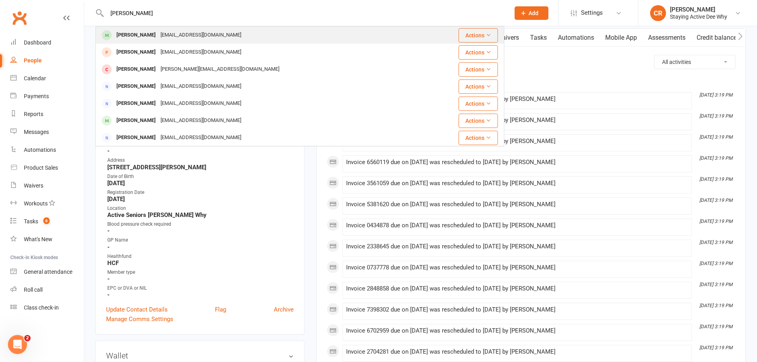
type input "[PERSON_NAME]"
click at [158, 35] on div "[PERSON_NAME]" at bounding box center [136, 35] width 44 height 12
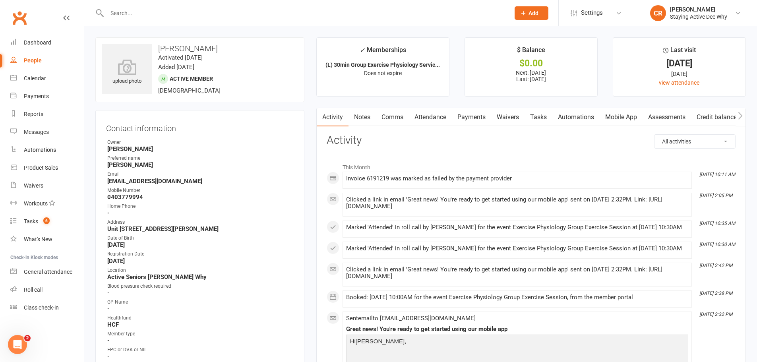
click at [487, 119] on link "Payments" at bounding box center [471, 117] width 39 height 18
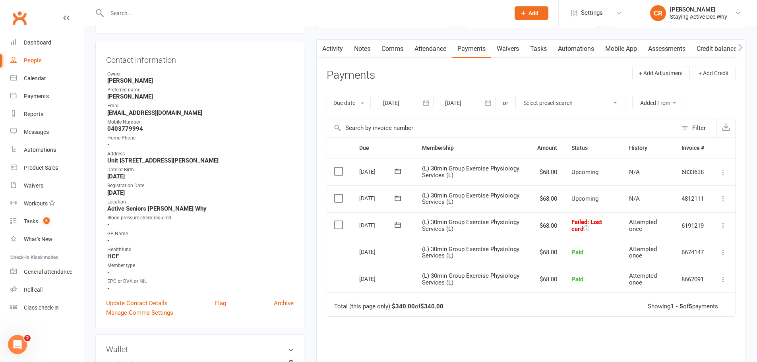
scroll to position [79, 0]
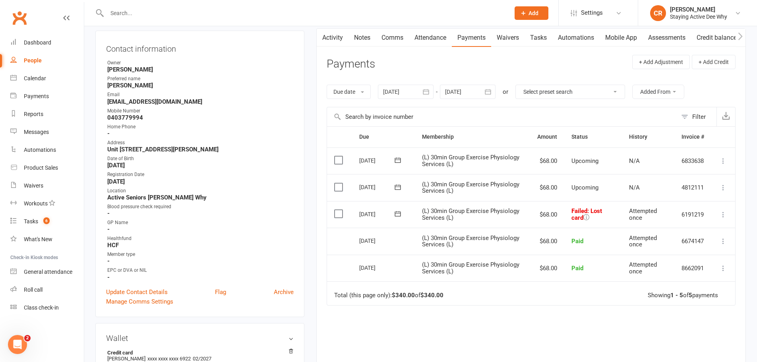
click at [584, 218] on icon at bounding box center [586, 217] width 6 height 6
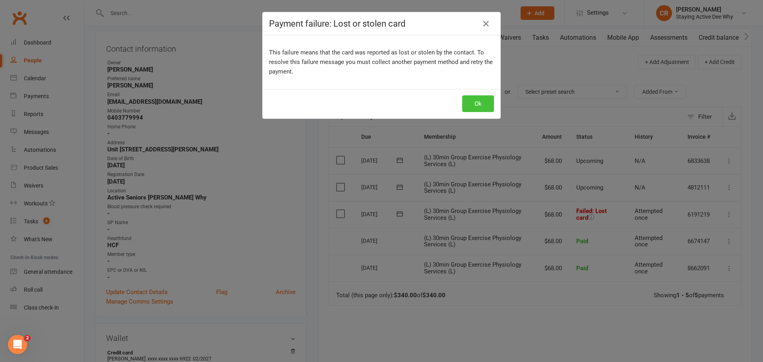
click at [462, 110] on button "Ok" at bounding box center [478, 103] width 32 height 17
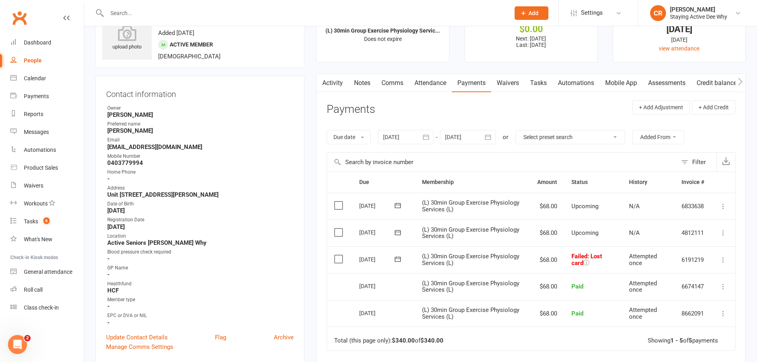
scroll to position [0, 0]
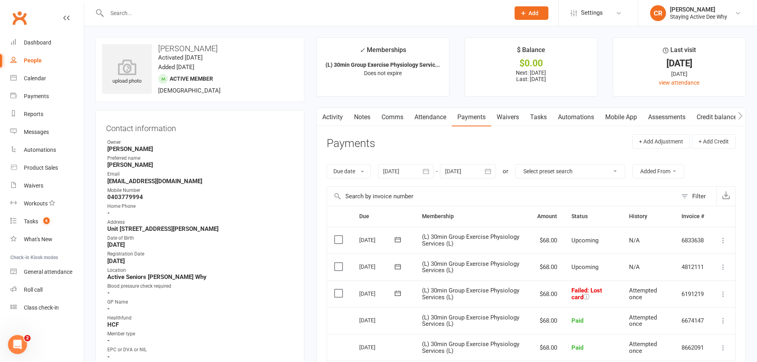
click at [226, 20] on div at bounding box center [299, 13] width 409 height 26
click at [227, 12] on input "text" at bounding box center [305, 13] width 400 height 11
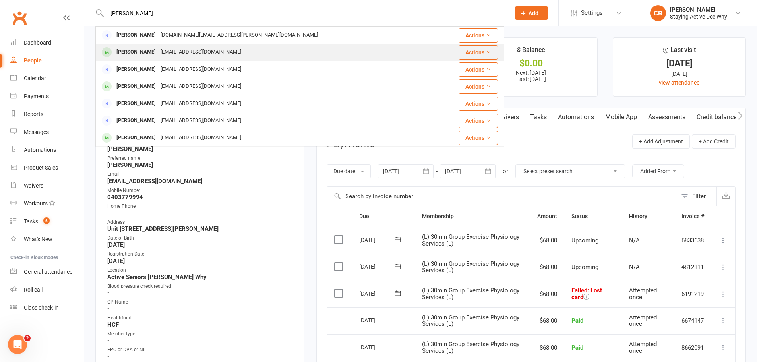
type input "[PERSON_NAME]"
click at [211, 53] on div "[EMAIL_ADDRESS][DOMAIN_NAME]" at bounding box center [200, 52] width 85 height 12
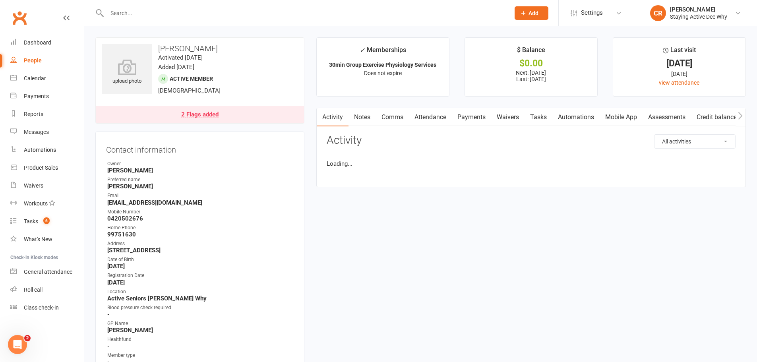
click at [668, 118] on link "Assessments" at bounding box center [667, 117] width 48 height 18
